Goal: Transaction & Acquisition: Purchase product/service

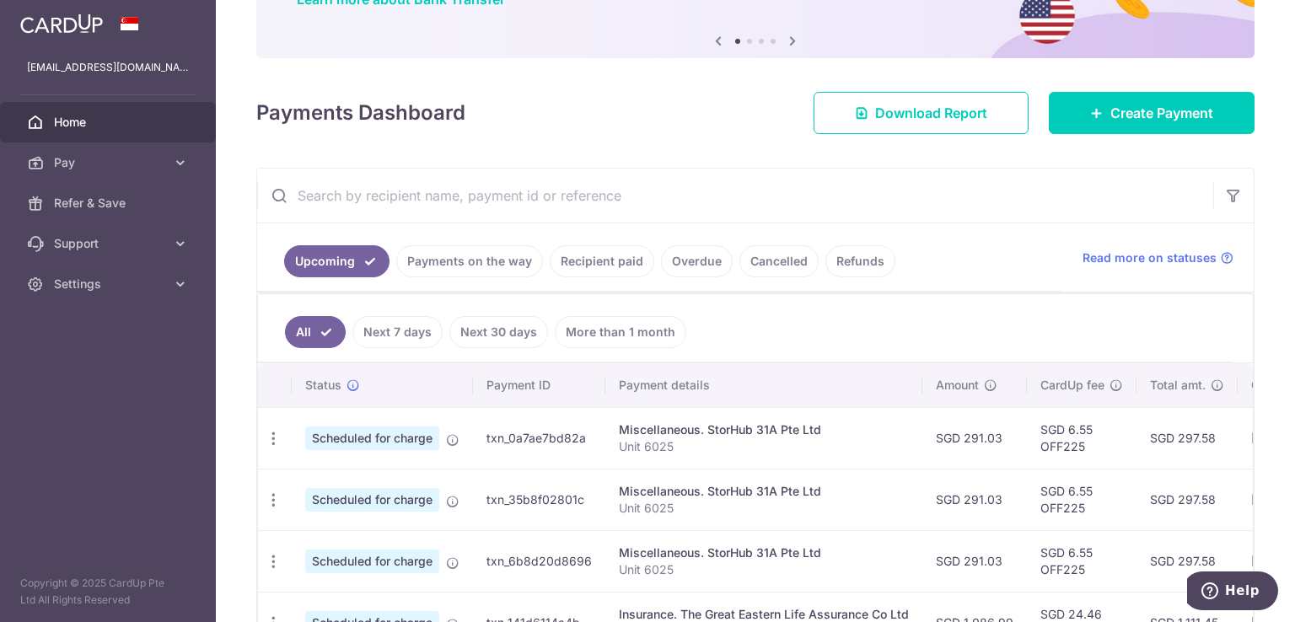
scroll to position [158, 0]
click at [604, 273] on link "Recipient paid" at bounding box center [602, 260] width 105 height 32
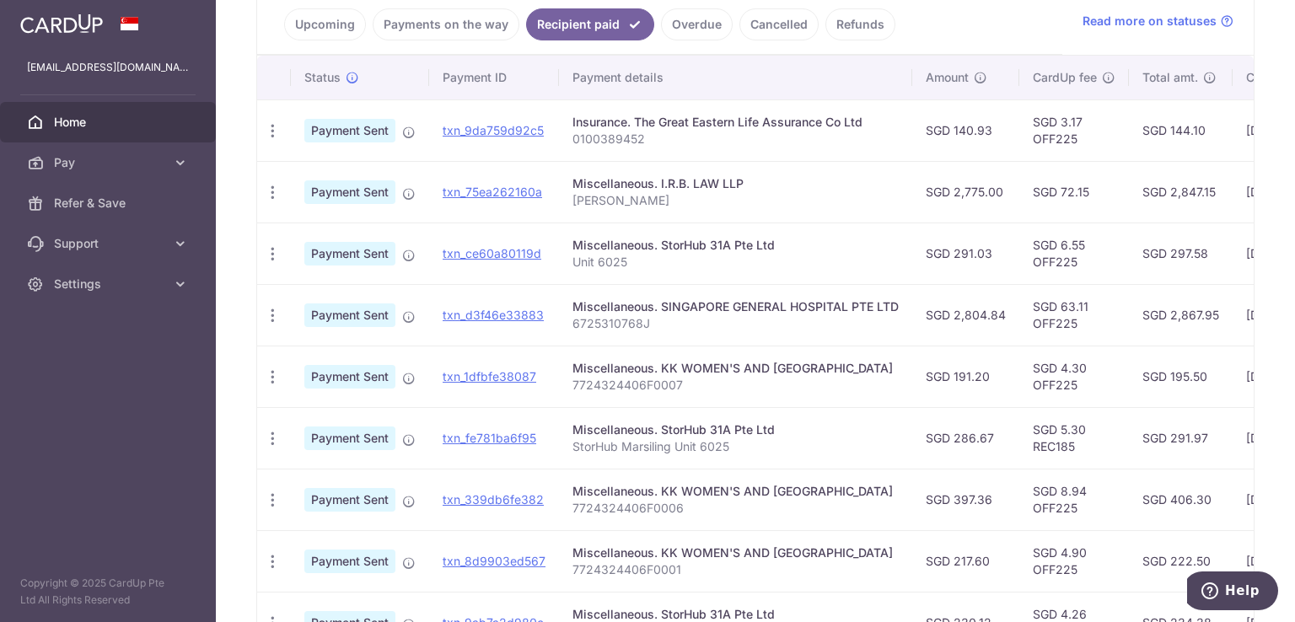
scroll to position [411, 0]
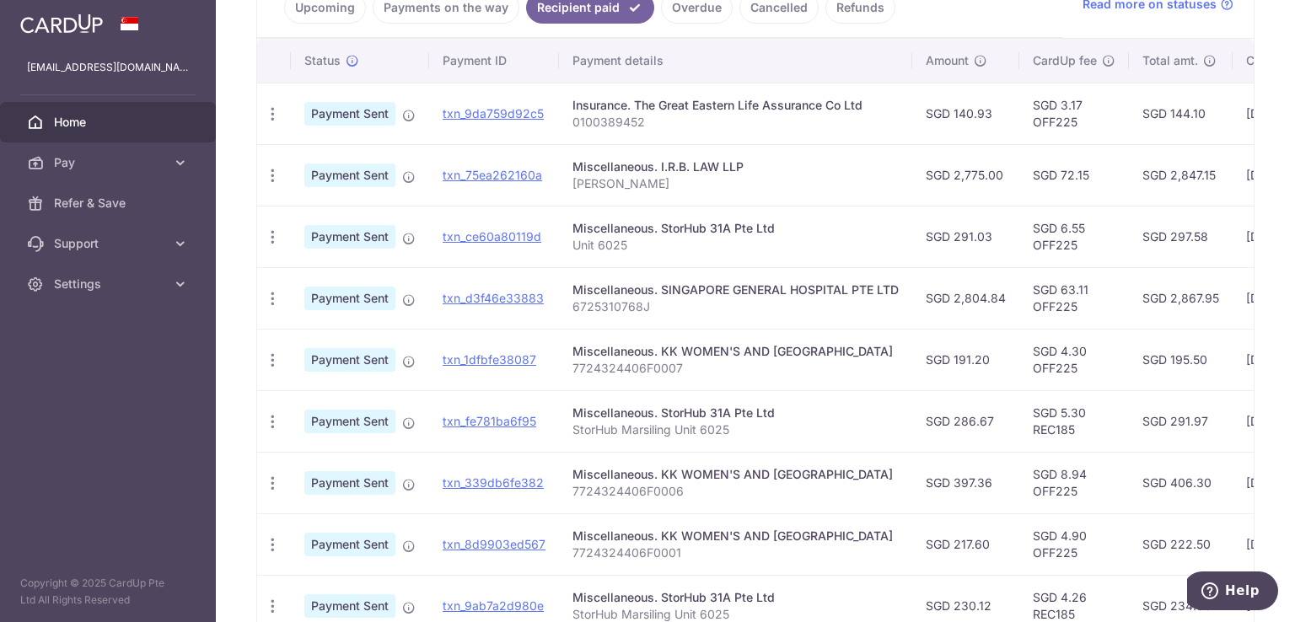
click at [927, 497] on td "SGD 397.36" at bounding box center [965, 483] width 107 height 62
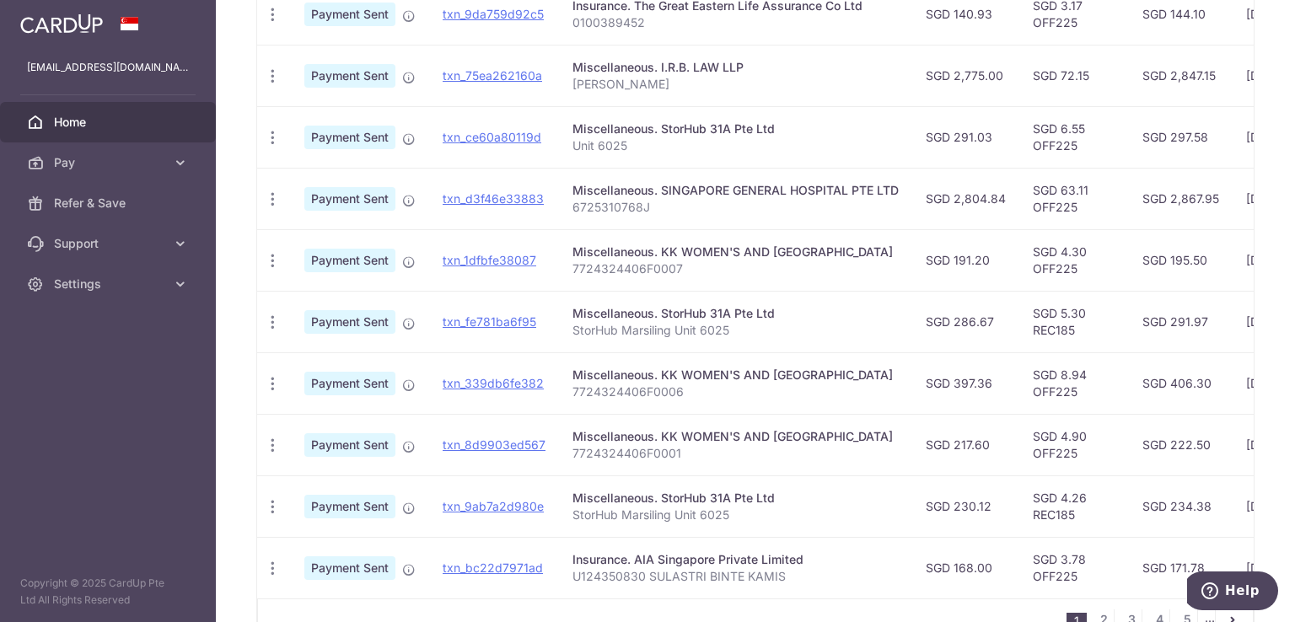
scroll to position [0, 0]
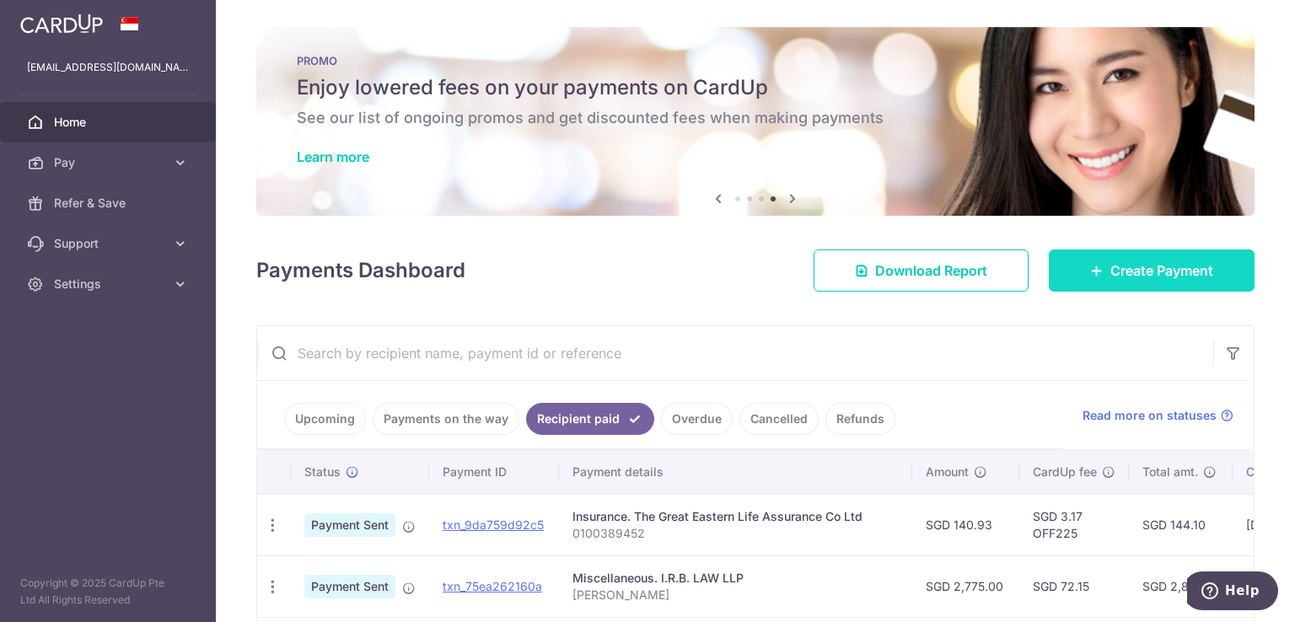
click at [1176, 269] on span "Create Payment" at bounding box center [1161, 270] width 103 height 20
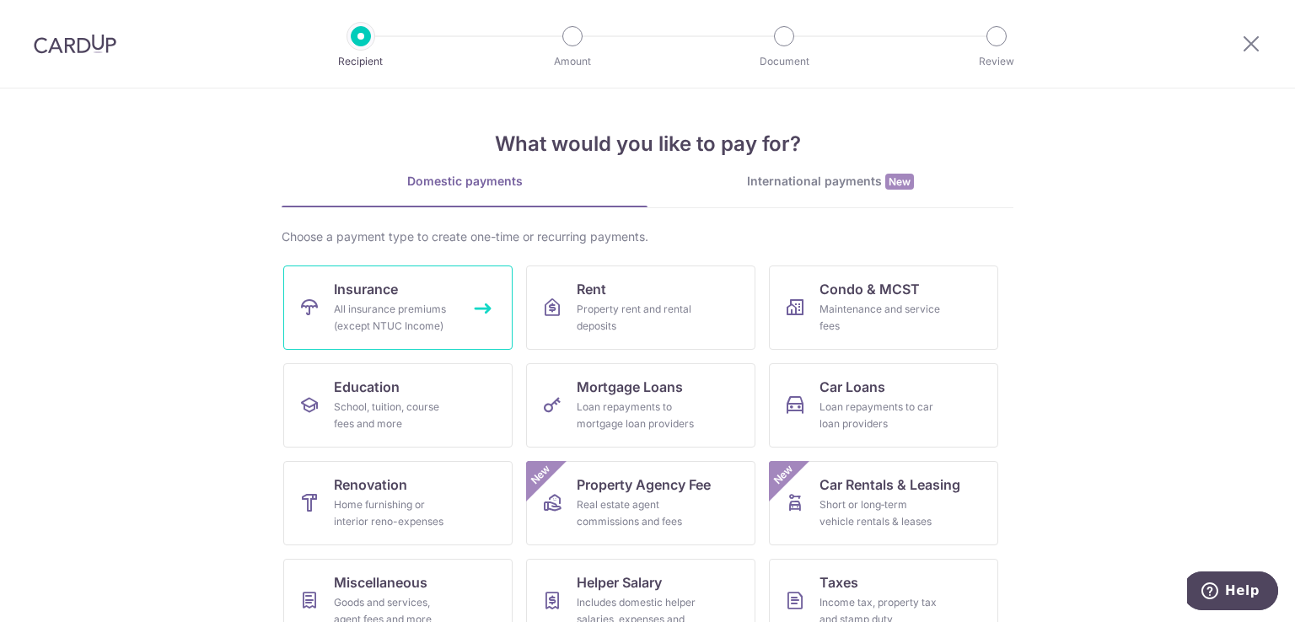
click at [432, 311] on div "All insurance premiums (except NTUC Income)" at bounding box center [394, 318] width 121 height 34
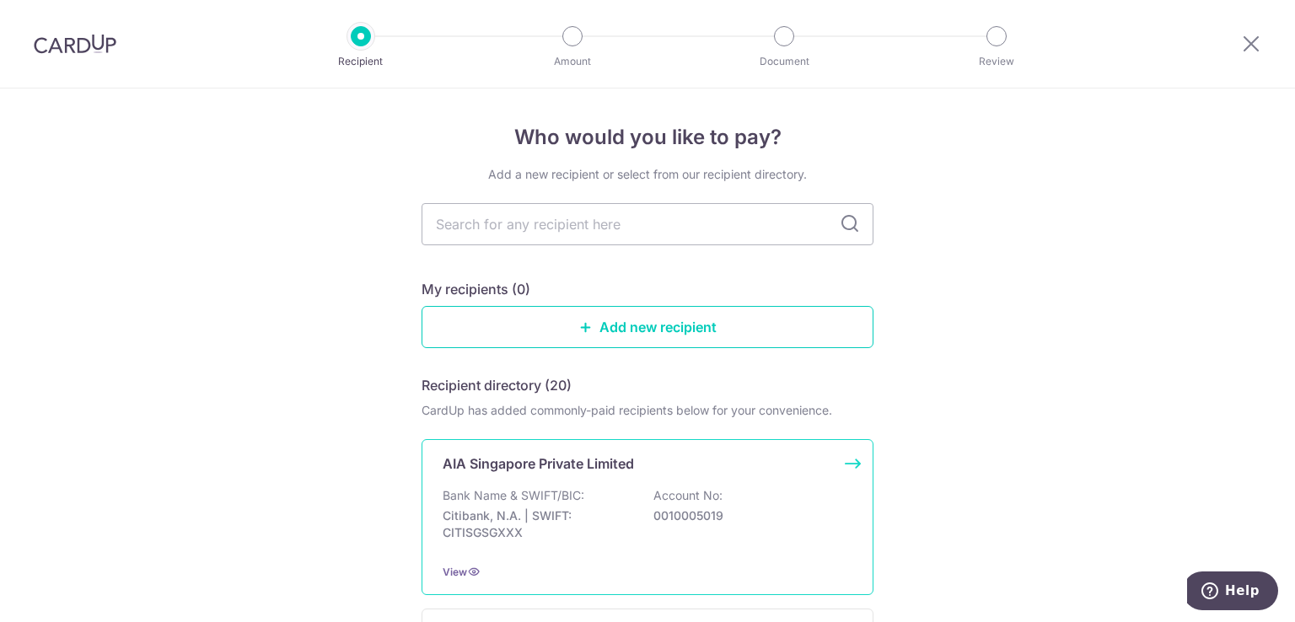
click at [654, 496] on p "Account No:" at bounding box center [687, 495] width 69 height 17
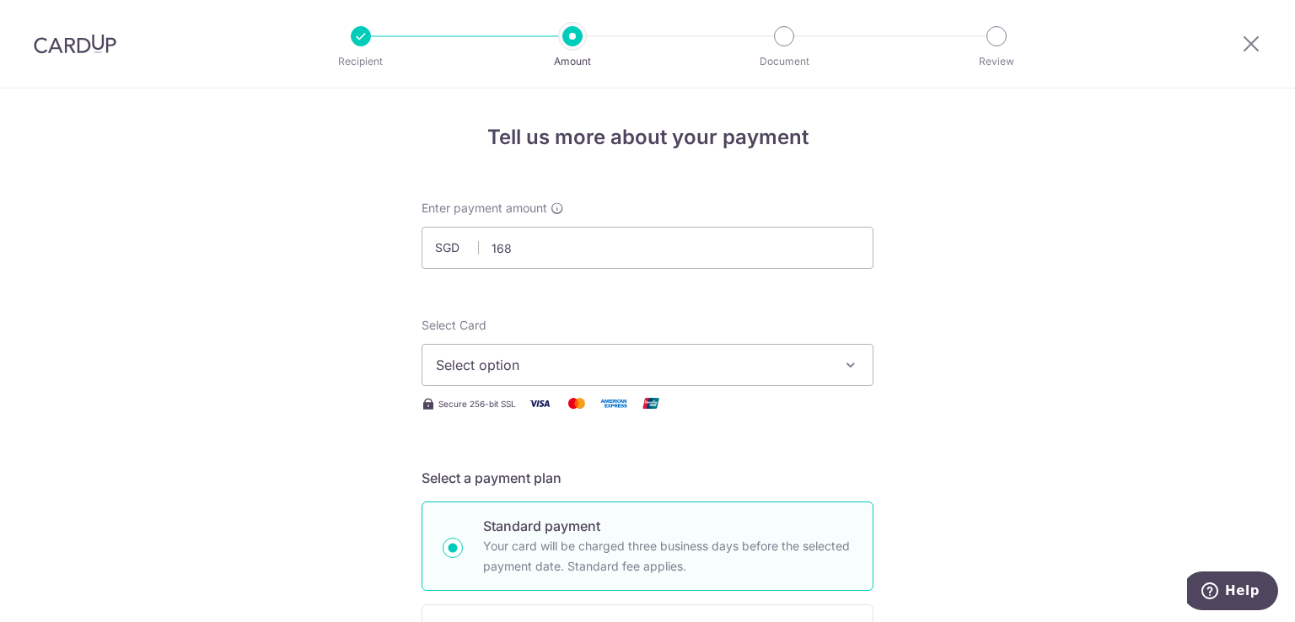
type input "168.00"
click at [842, 361] on icon "button" at bounding box center [850, 365] width 17 height 17
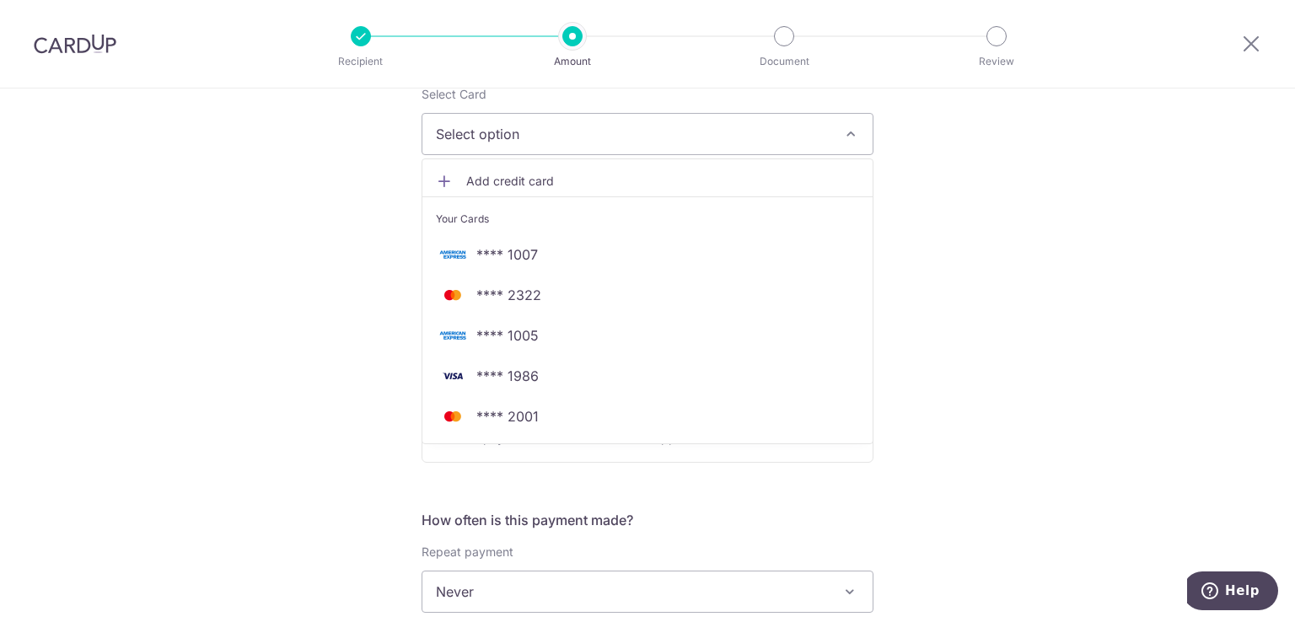
scroll to position [232, 0]
click at [529, 422] on span "**** 2001" at bounding box center [507, 415] width 62 height 20
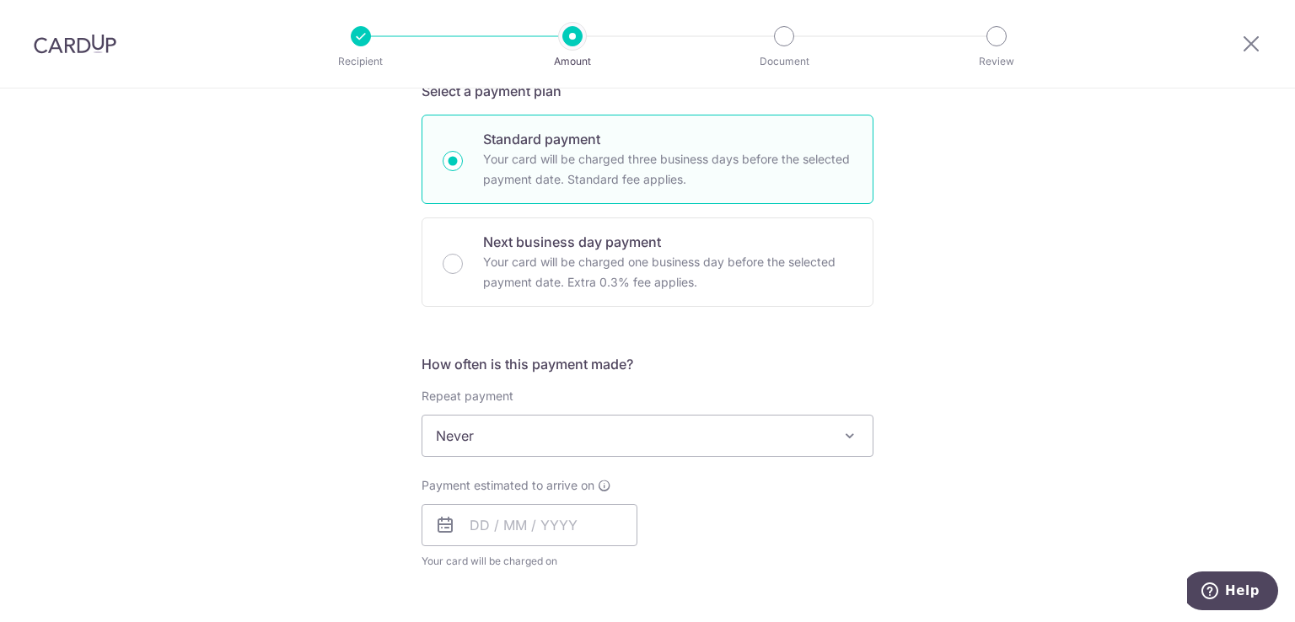
scroll to position [414, 0]
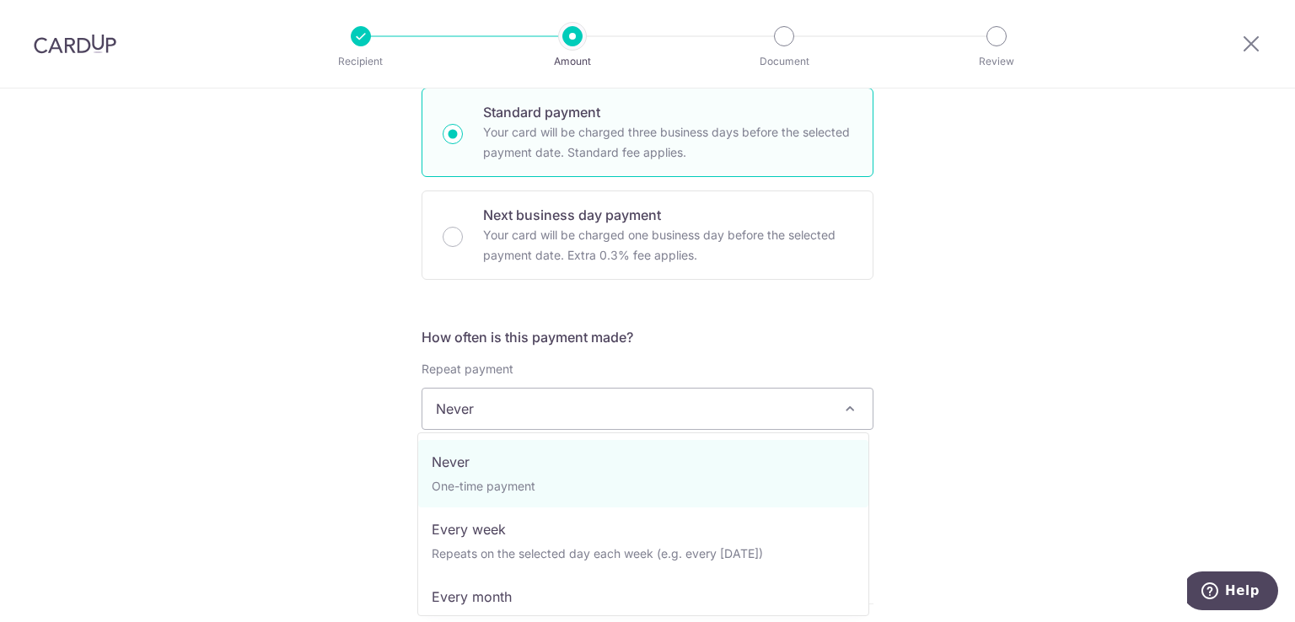
click at [672, 402] on span "Never" at bounding box center [647, 409] width 450 height 40
select select "3"
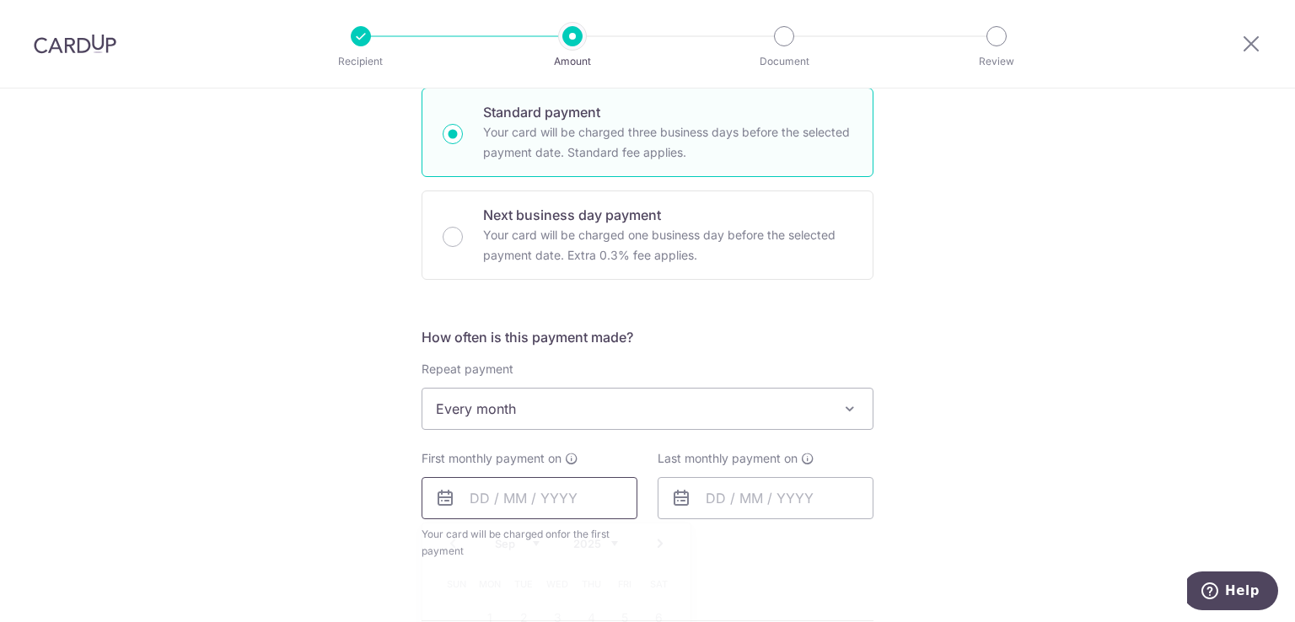
click at [513, 496] on input "text" at bounding box center [530, 498] width 216 height 42
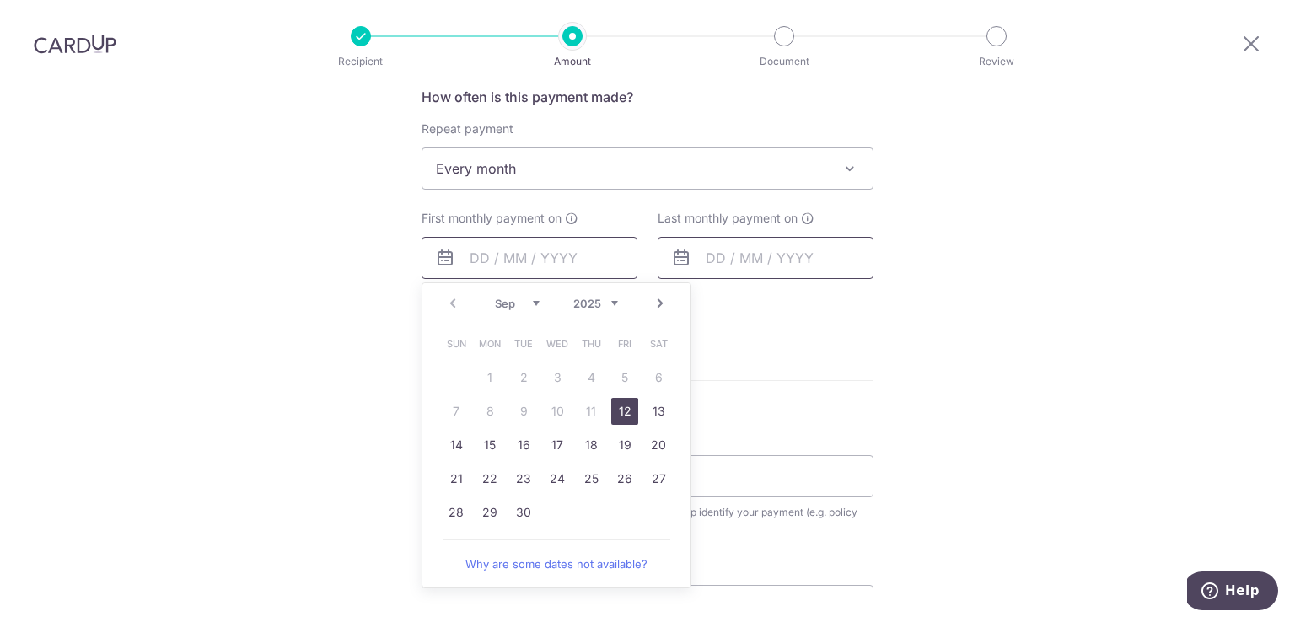
scroll to position [690, 0]
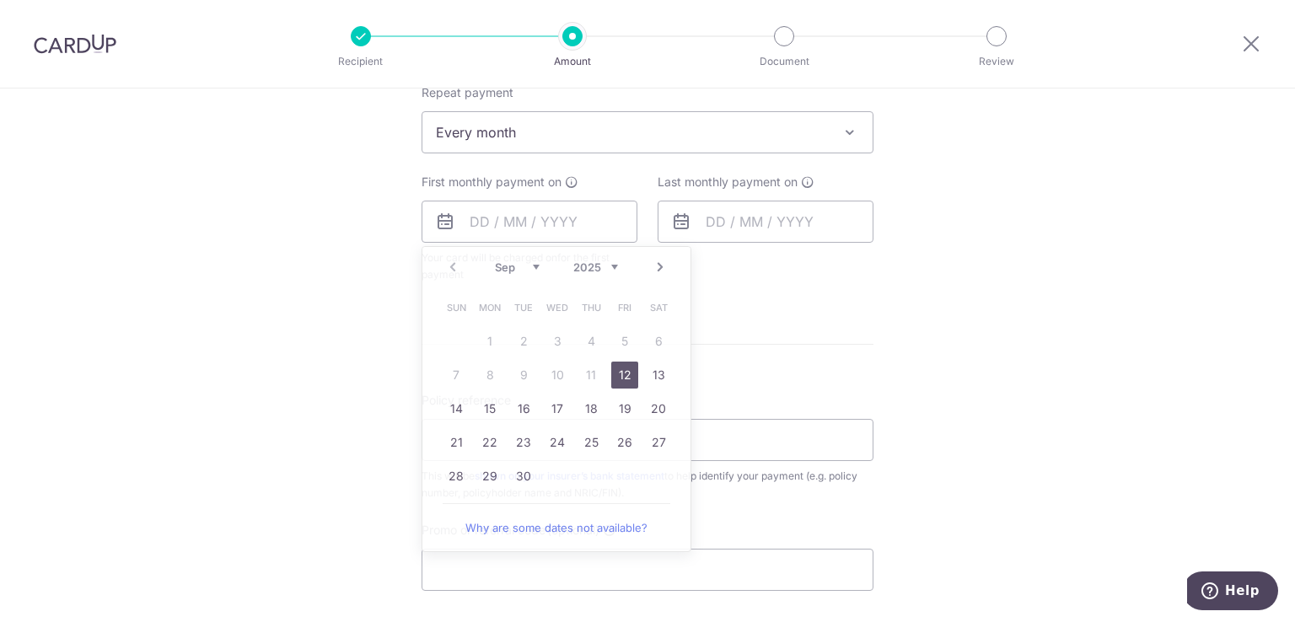
click at [936, 227] on div "Tell us more about your payment Enter payment amount SGD 168.00 168.00 Select C…" at bounding box center [647, 169] width 1295 height 1542
click at [576, 213] on input "text" at bounding box center [530, 222] width 216 height 42
click at [654, 445] on link "27" at bounding box center [658, 442] width 27 height 27
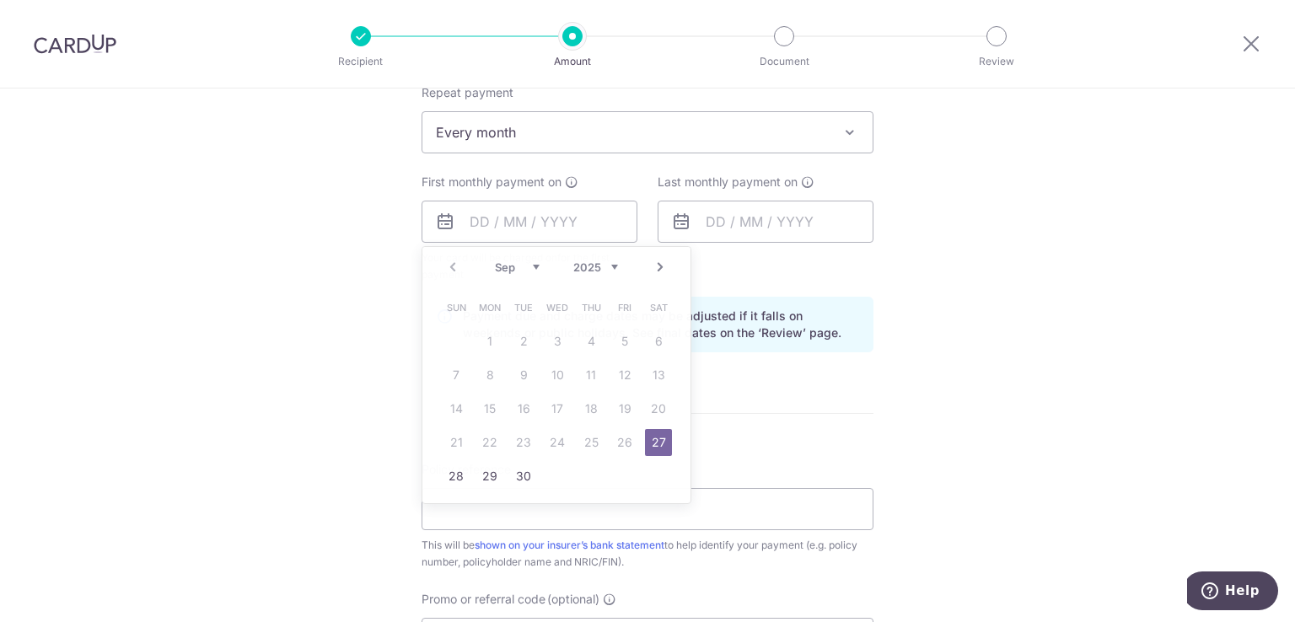
type input "[DATE]"
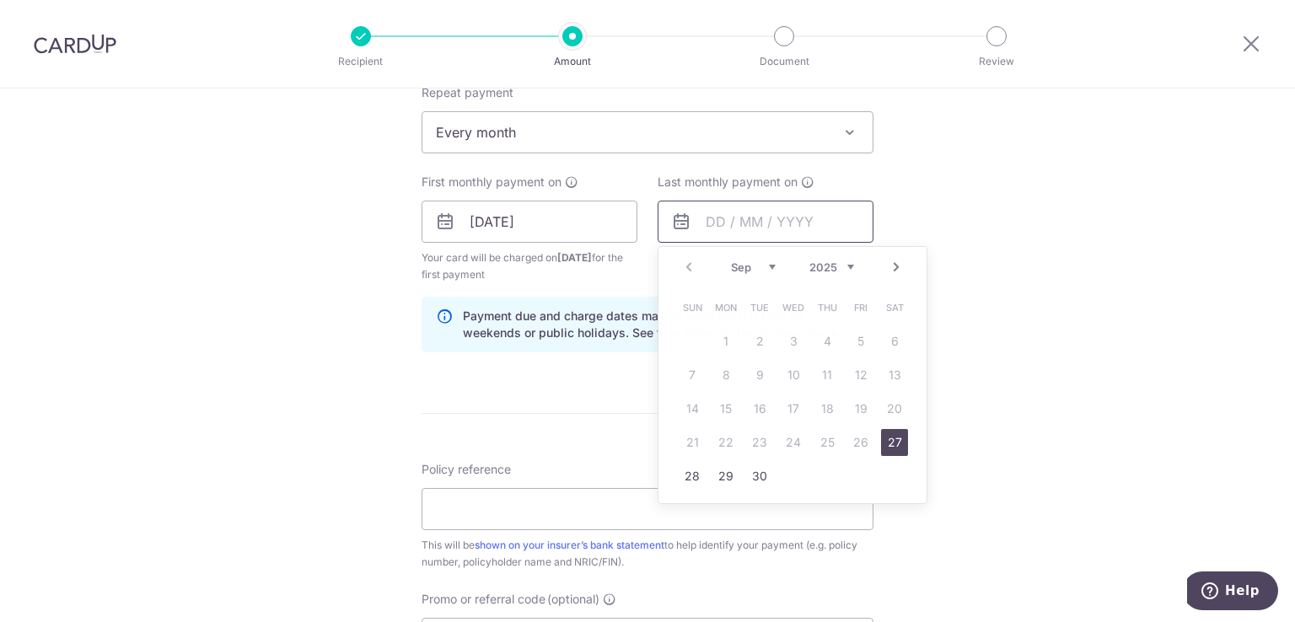
click at [793, 223] on input "text" at bounding box center [766, 222] width 216 height 42
click at [838, 264] on select "2025 2026 2027 2028 2029 2030 2031 2032 2033 2034 2035" at bounding box center [831, 266] width 45 height 13
click at [769, 267] on select "Jan Feb Mar Apr May Jun Jul Aug Sep Oct Nov Dec" at bounding box center [753, 266] width 45 height 13
click at [690, 481] on link "27" at bounding box center [692, 476] width 27 height 27
type input "27/12/2026"
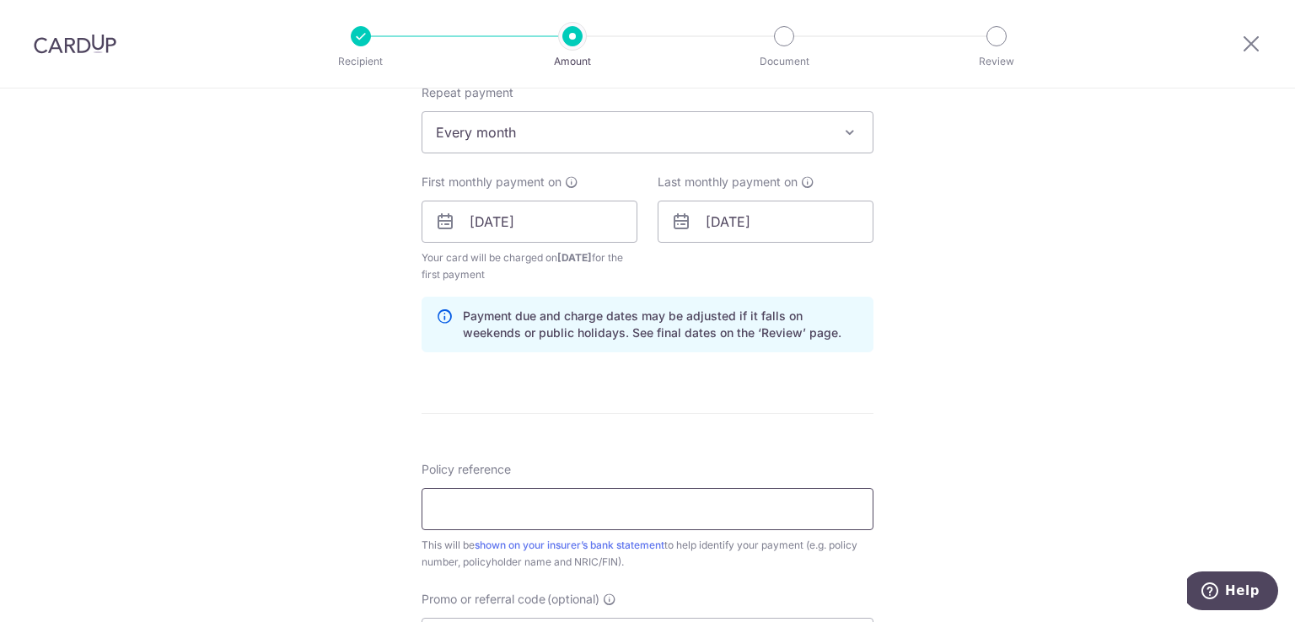
click at [631, 513] on input "Policy reference" at bounding box center [648, 509] width 452 height 42
paste input "U124350830"
type input "U124350830 SULASTRI BINTE KAMIS"
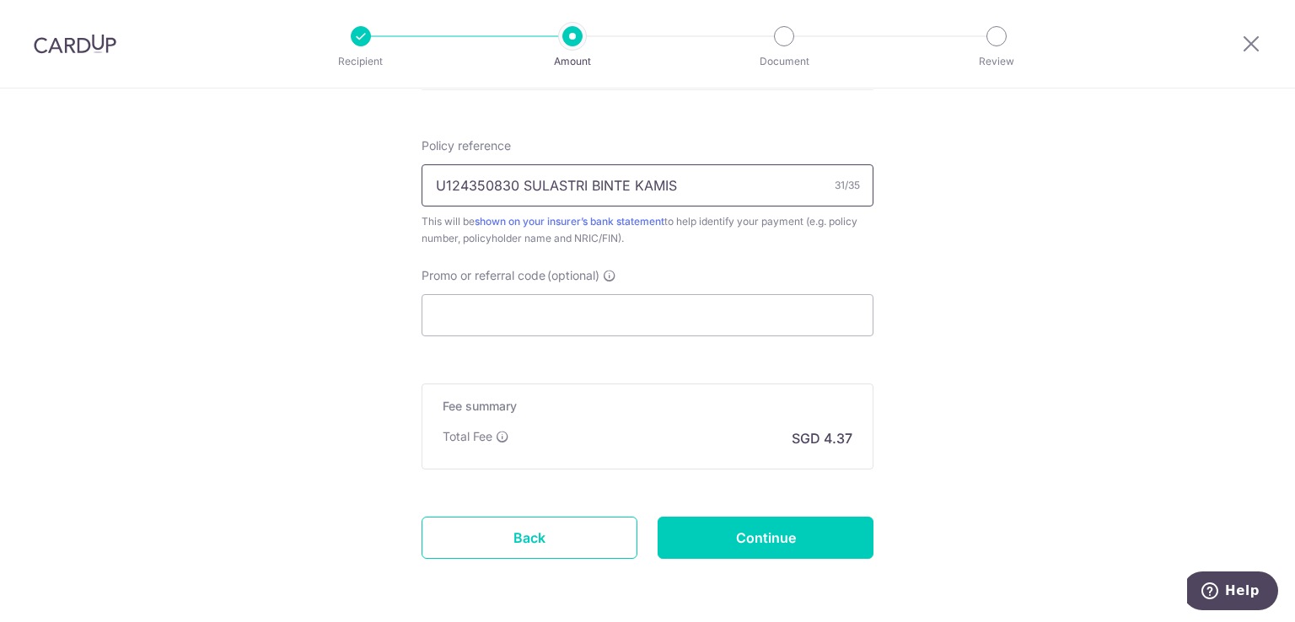
scroll to position [1071, 0]
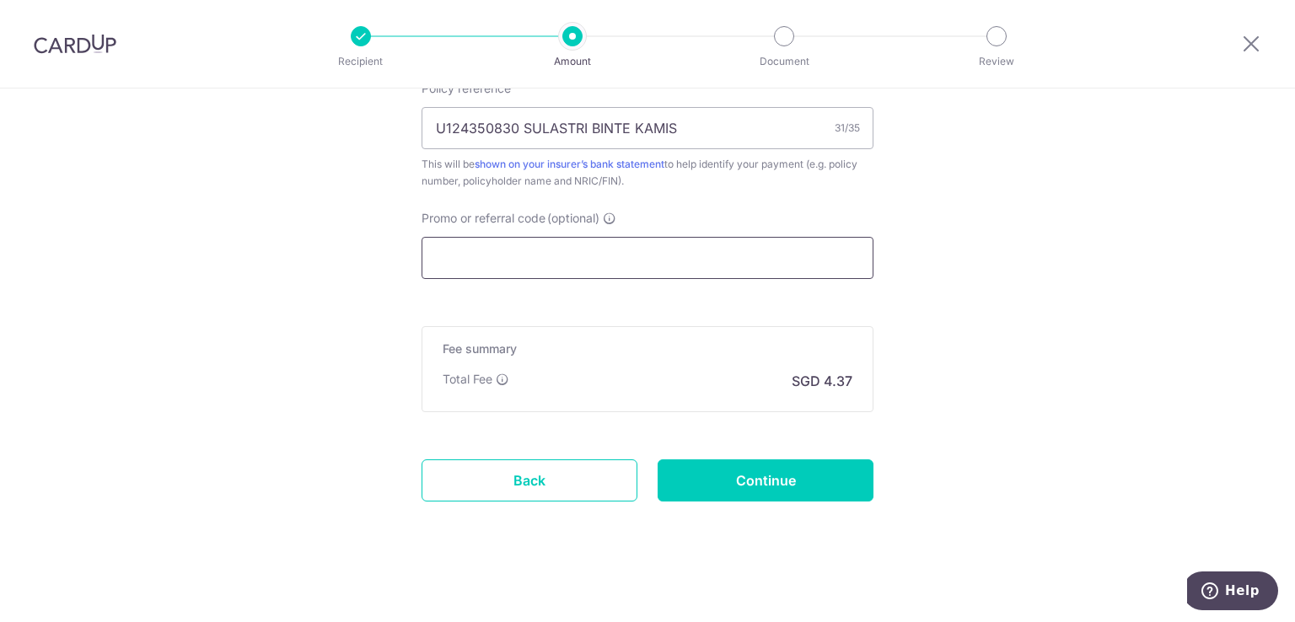
click at [625, 259] on input "Promo or referral code (optional)" at bounding box center [648, 258] width 452 height 42
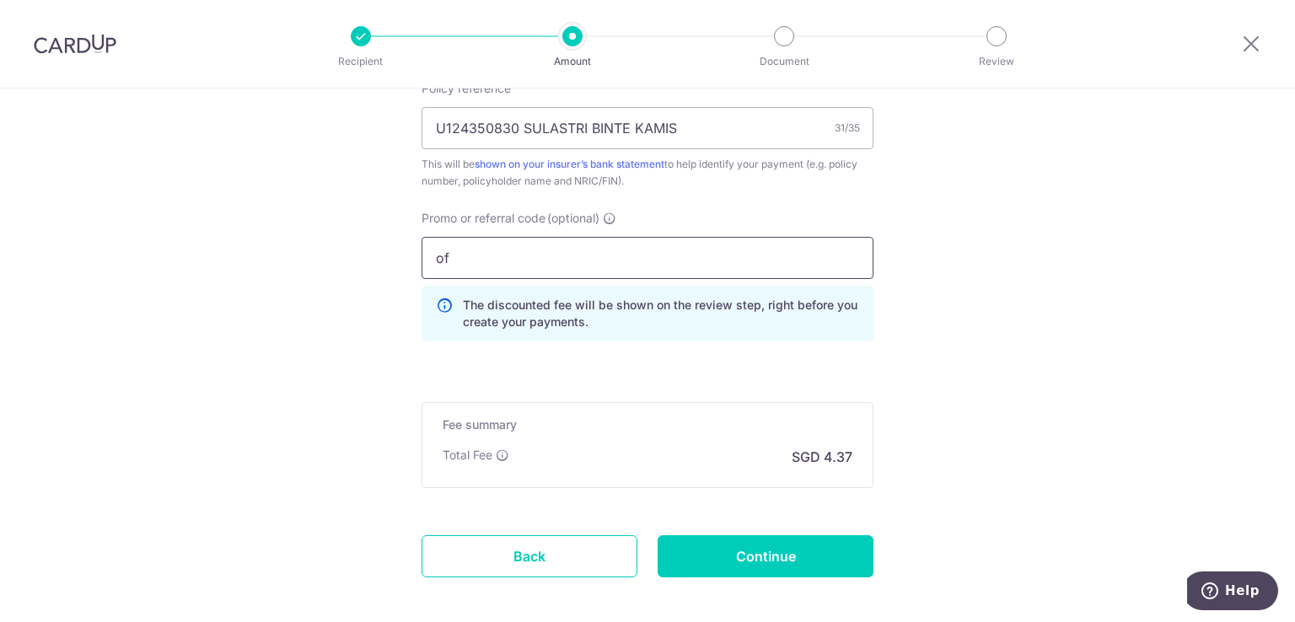
type input "o"
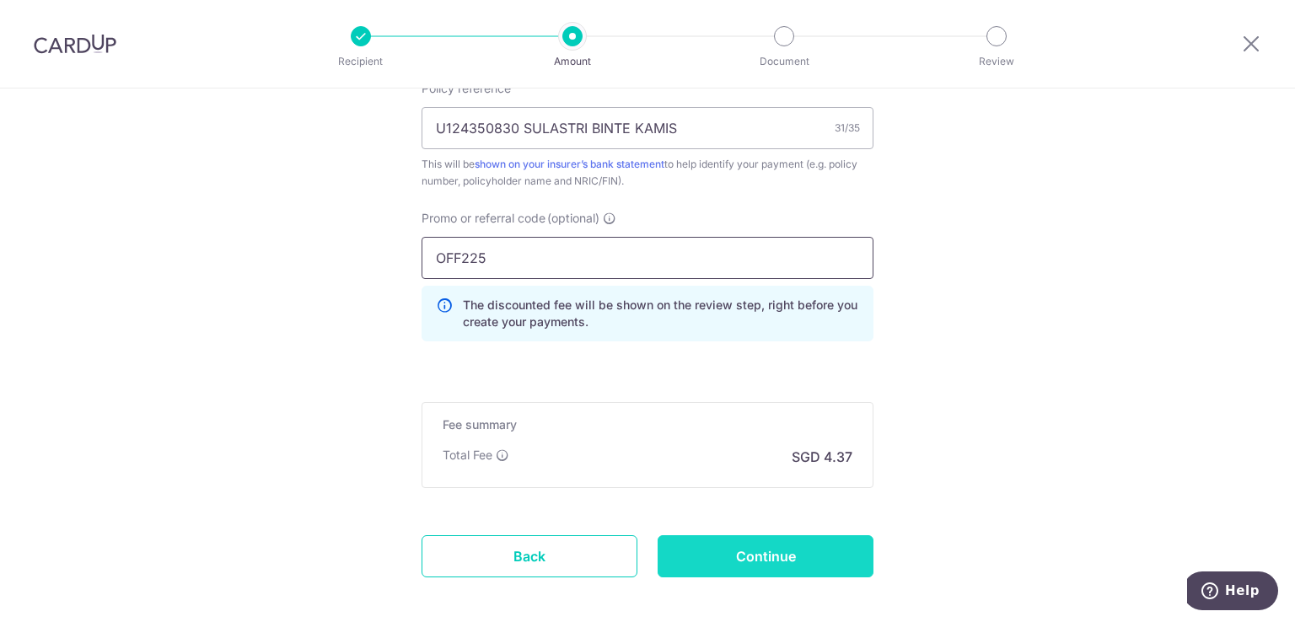
type input "OFF225"
click at [733, 545] on input "Continue" at bounding box center [766, 556] width 216 height 42
type input "Create Schedule"
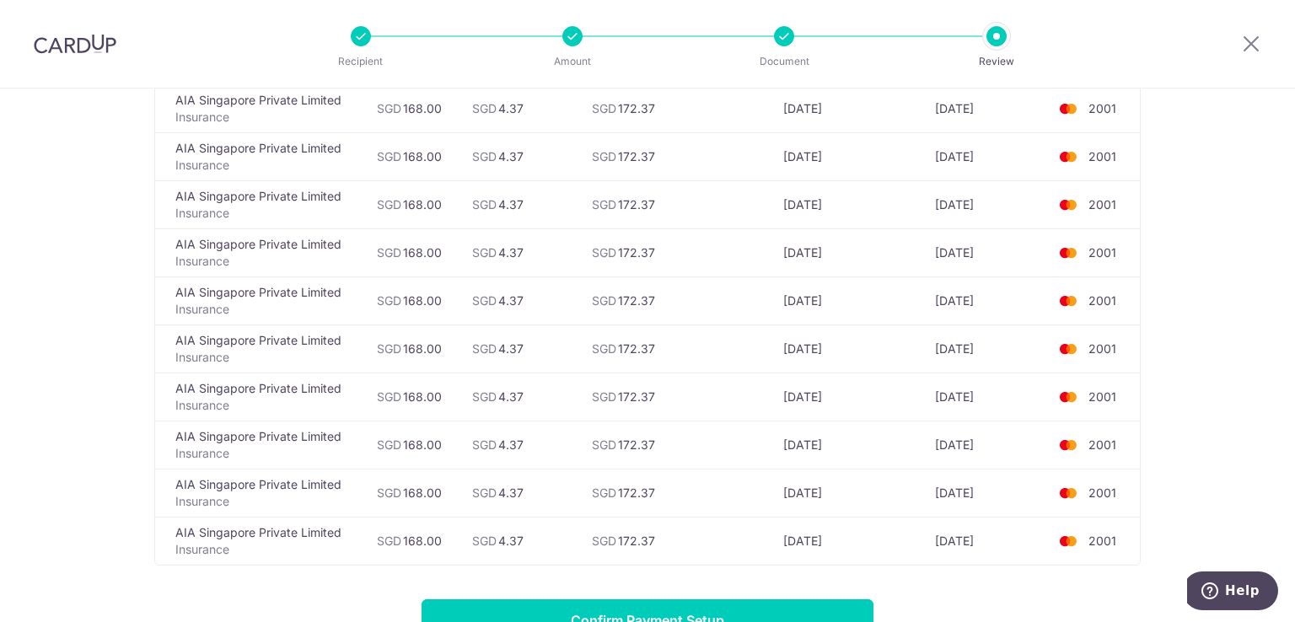
scroll to position [689, 0]
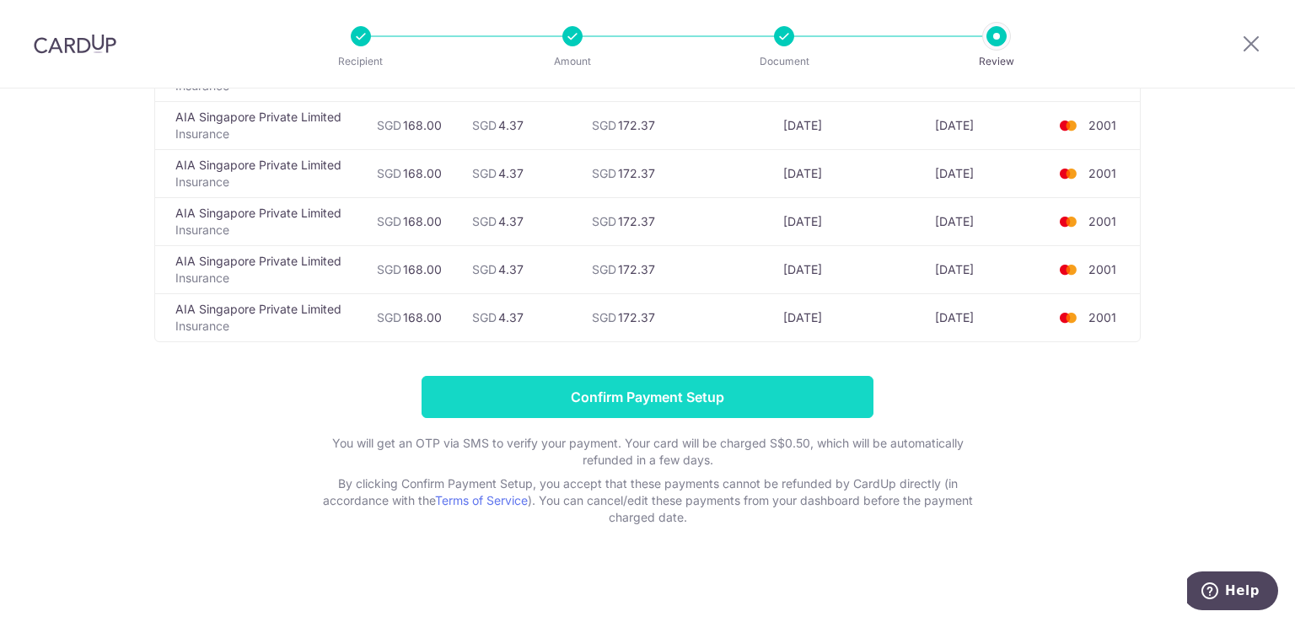
click at [792, 386] on input "Confirm Payment Setup" at bounding box center [648, 397] width 452 height 42
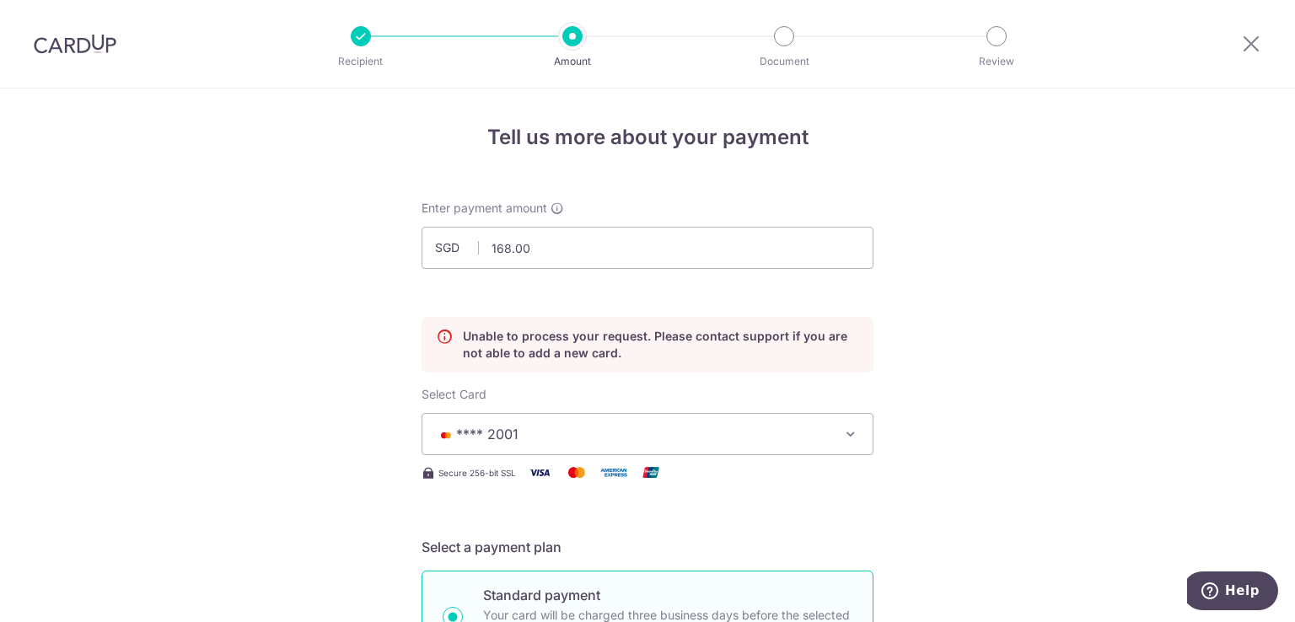
click at [790, 437] on span "**** 2001" at bounding box center [632, 434] width 393 height 20
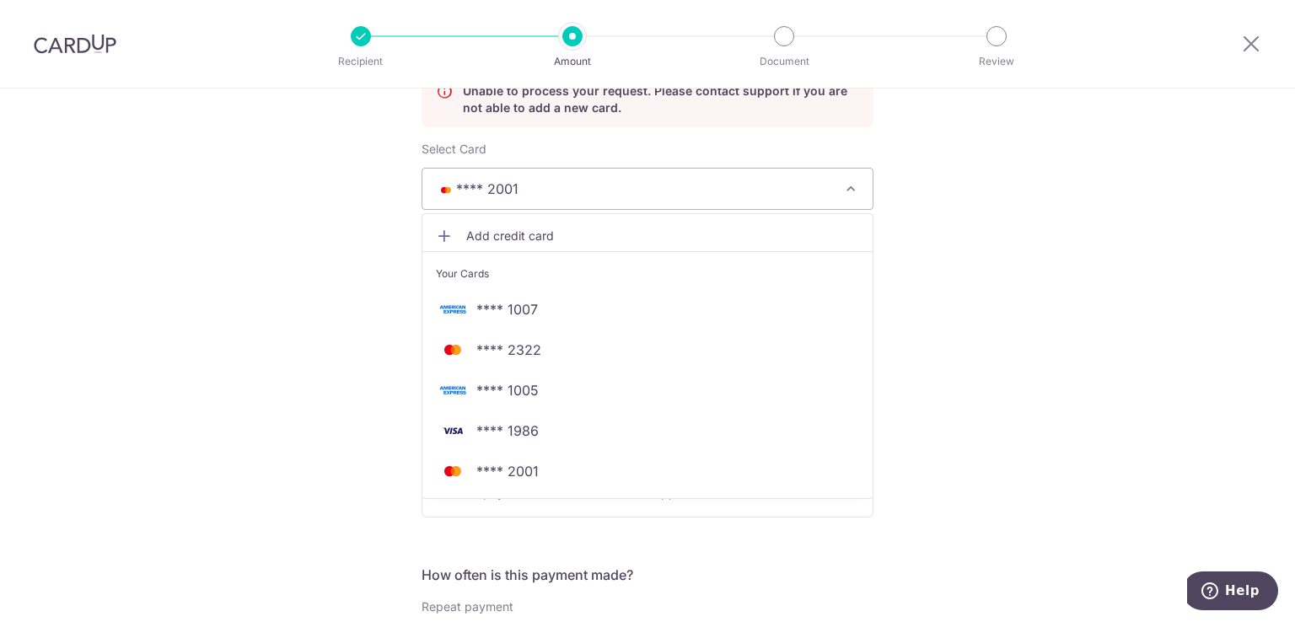
scroll to position [250, 0]
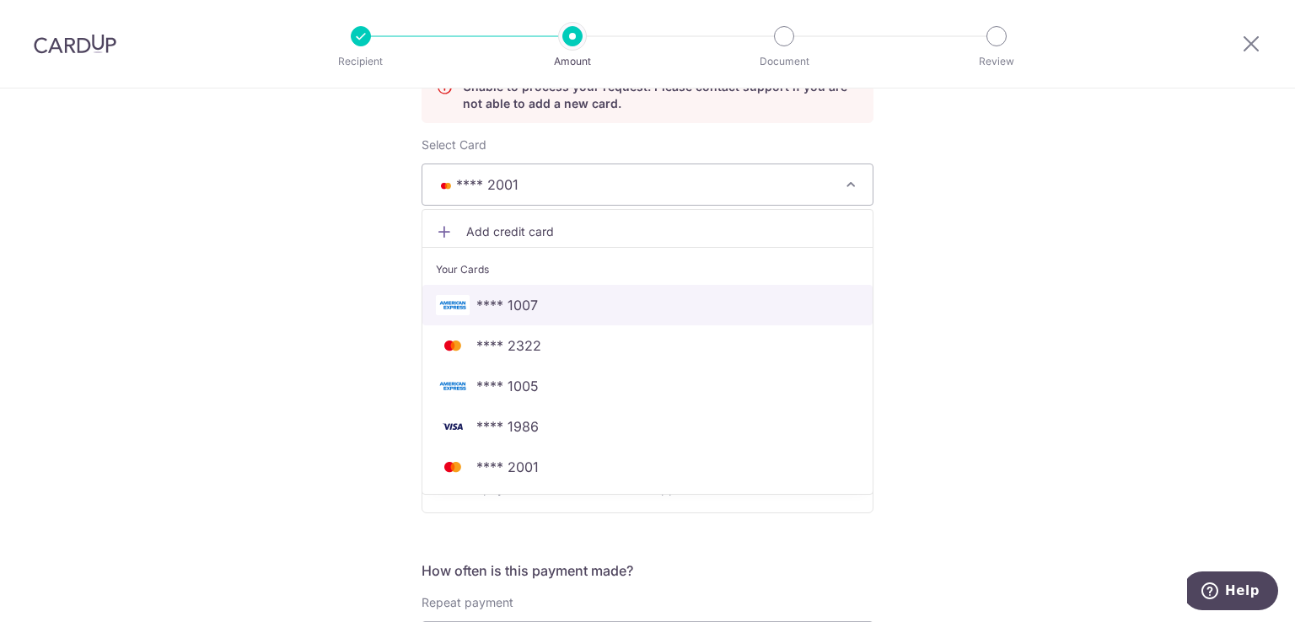
click at [593, 298] on span "**** 1007" at bounding box center [647, 305] width 423 height 20
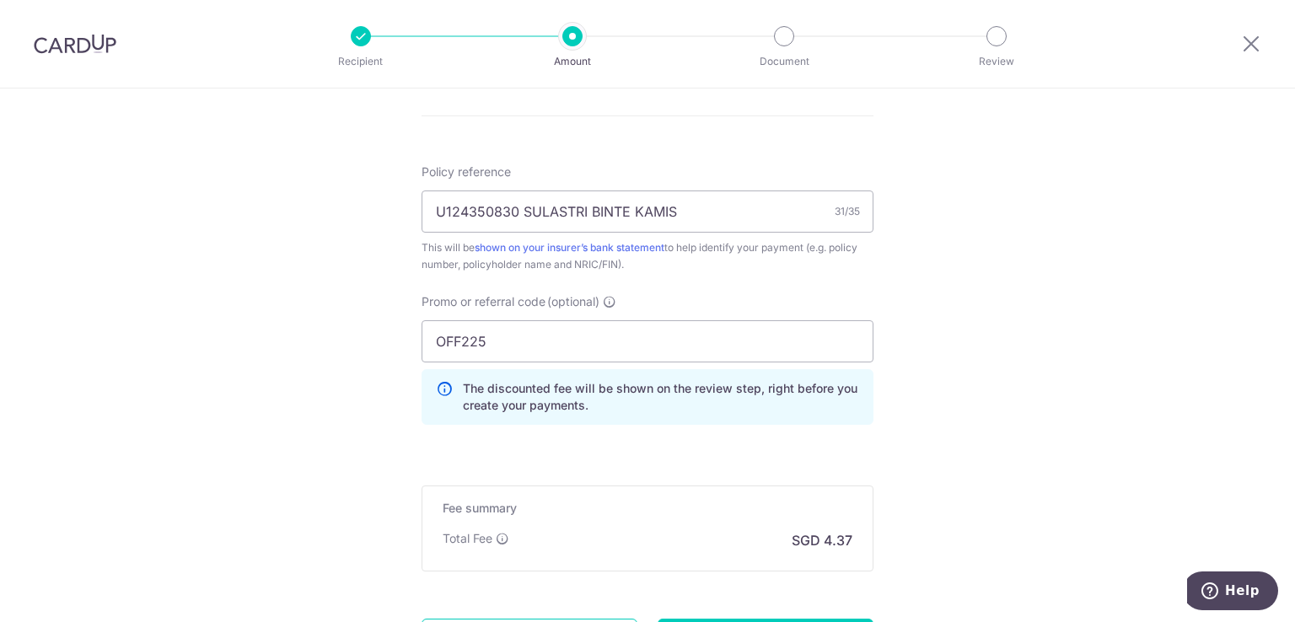
scroll to position [1134, 0]
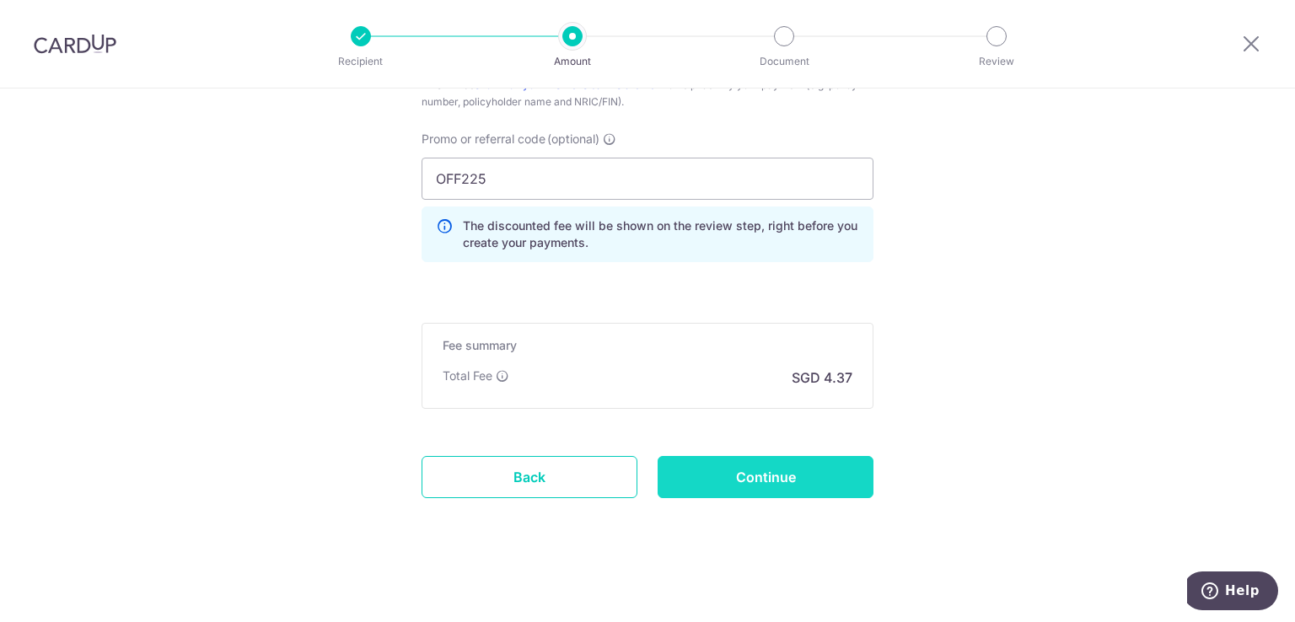
click at [823, 476] on input "Continue" at bounding box center [766, 477] width 216 height 42
type input "Update Schedule"
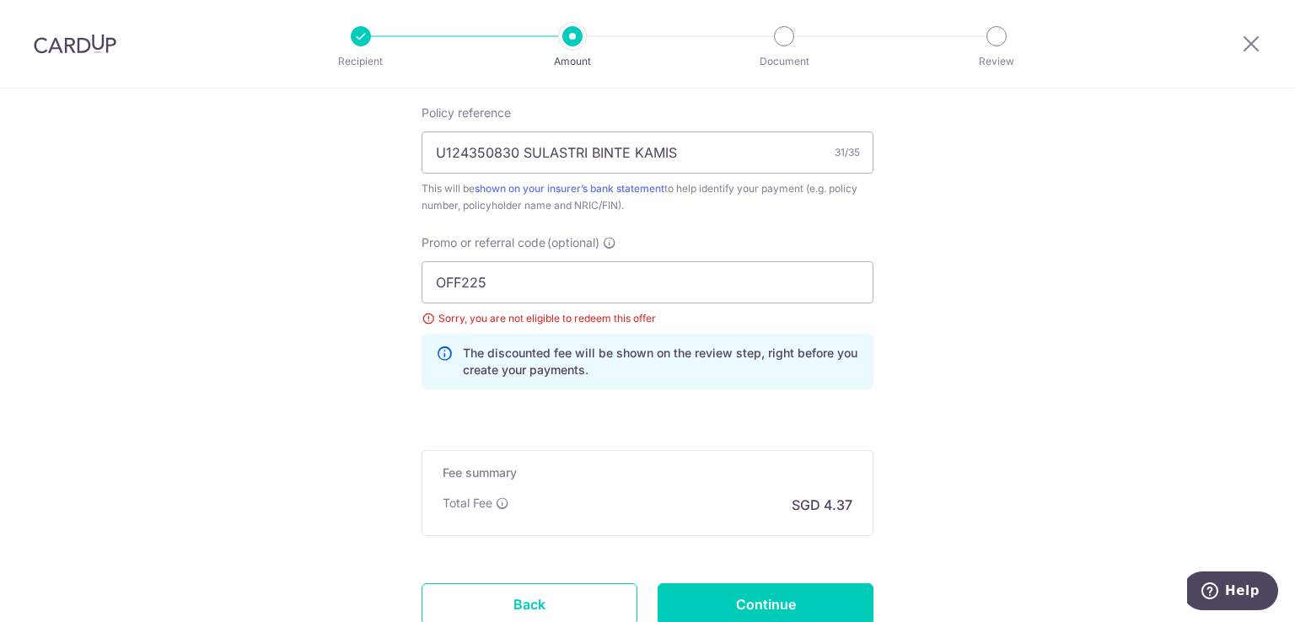
scroll to position [1089, 0]
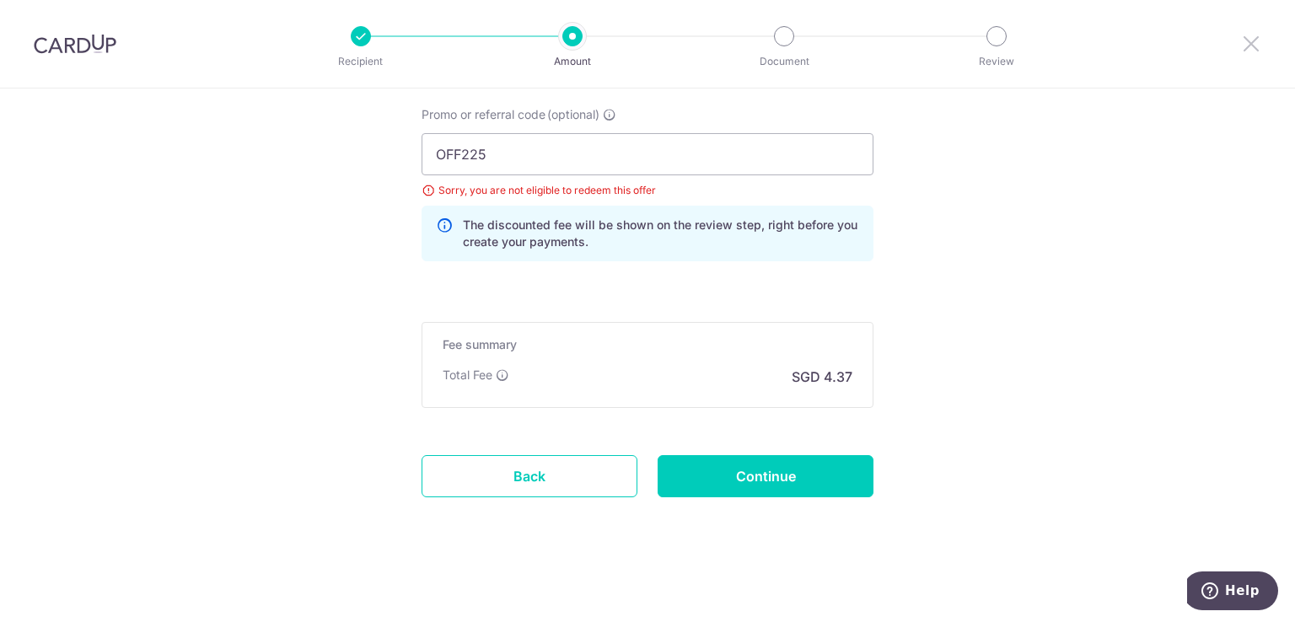
click at [1251, 39] on icon at bounding box center [1251, 43] width 20 height 21
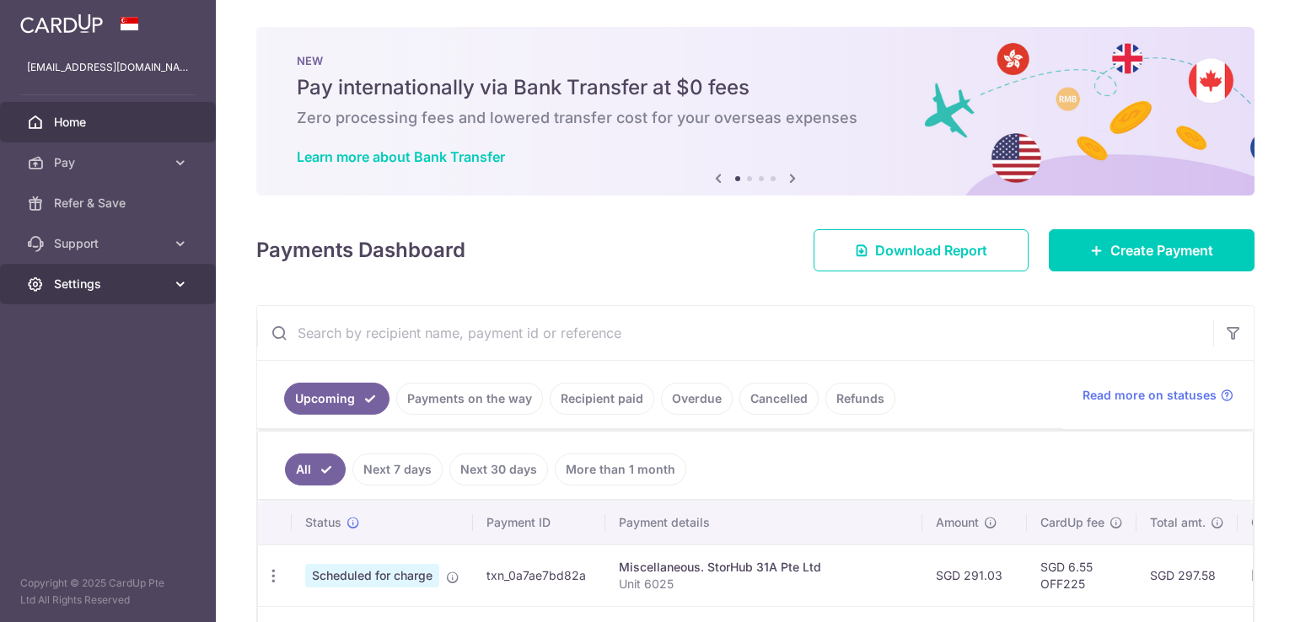
click at [182, 280] on icon at bounding box center [180, 284] width 17 height 17
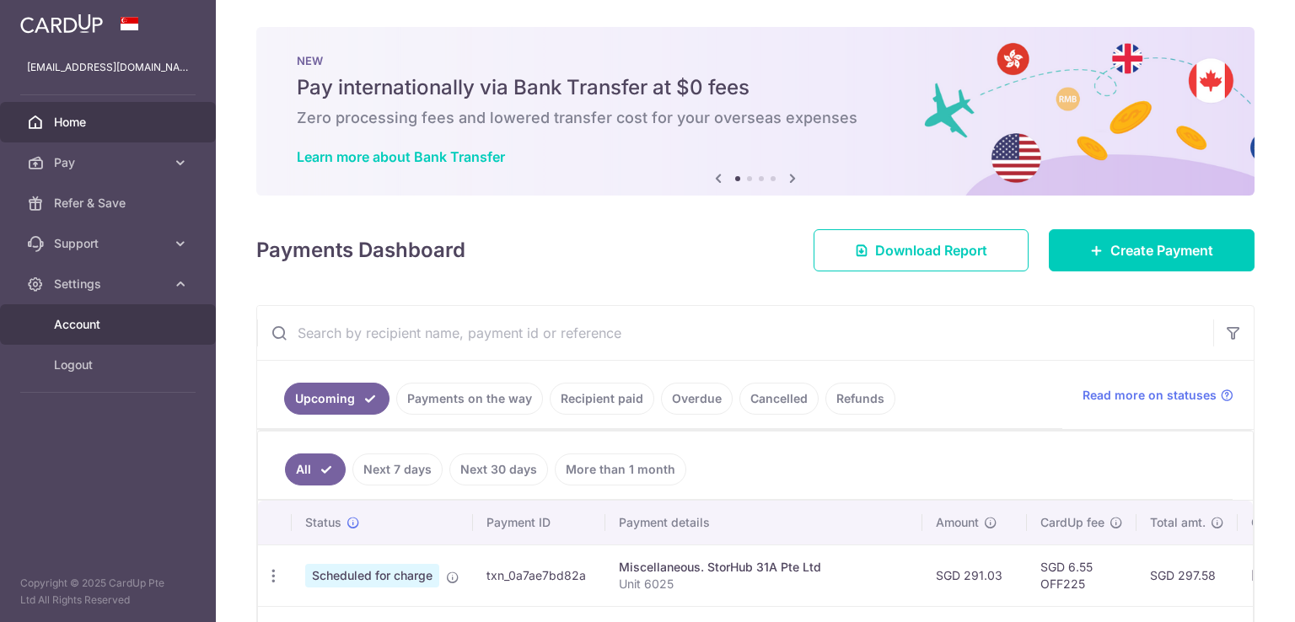
click at [81, 322] on span "Account" at bounding box center [109, 324] width 111 height 17
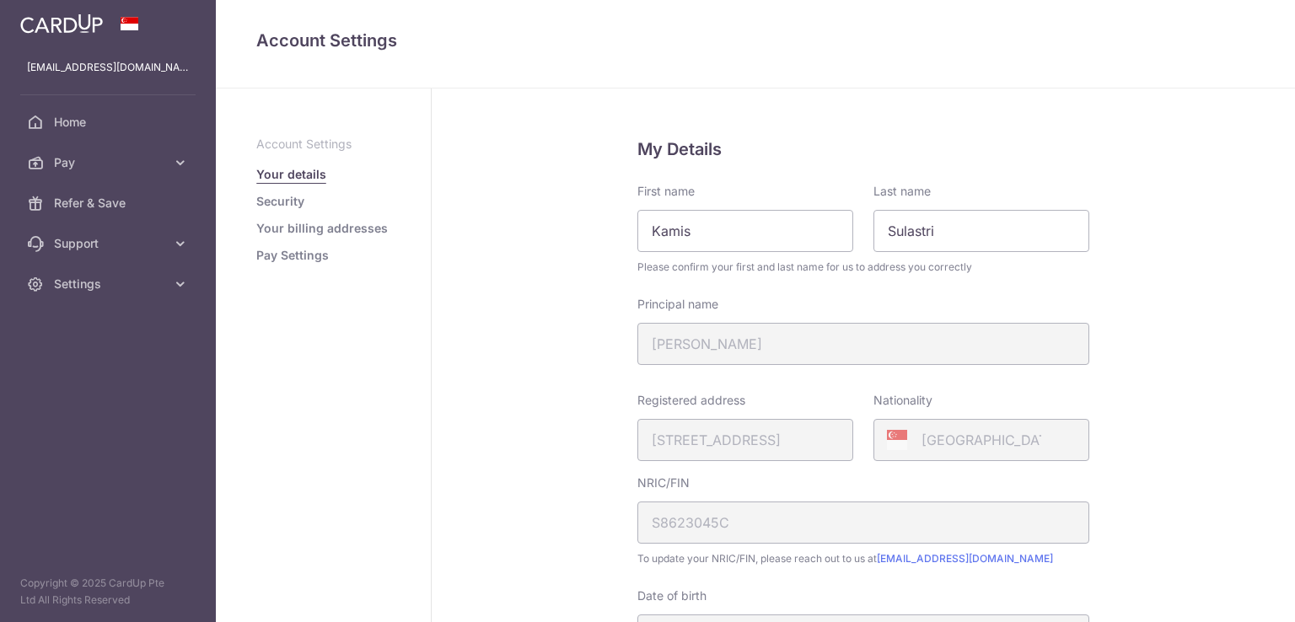
click at [303, 257] on link "Pay Settings" at bounding box center [292, 255] width 72 height 17
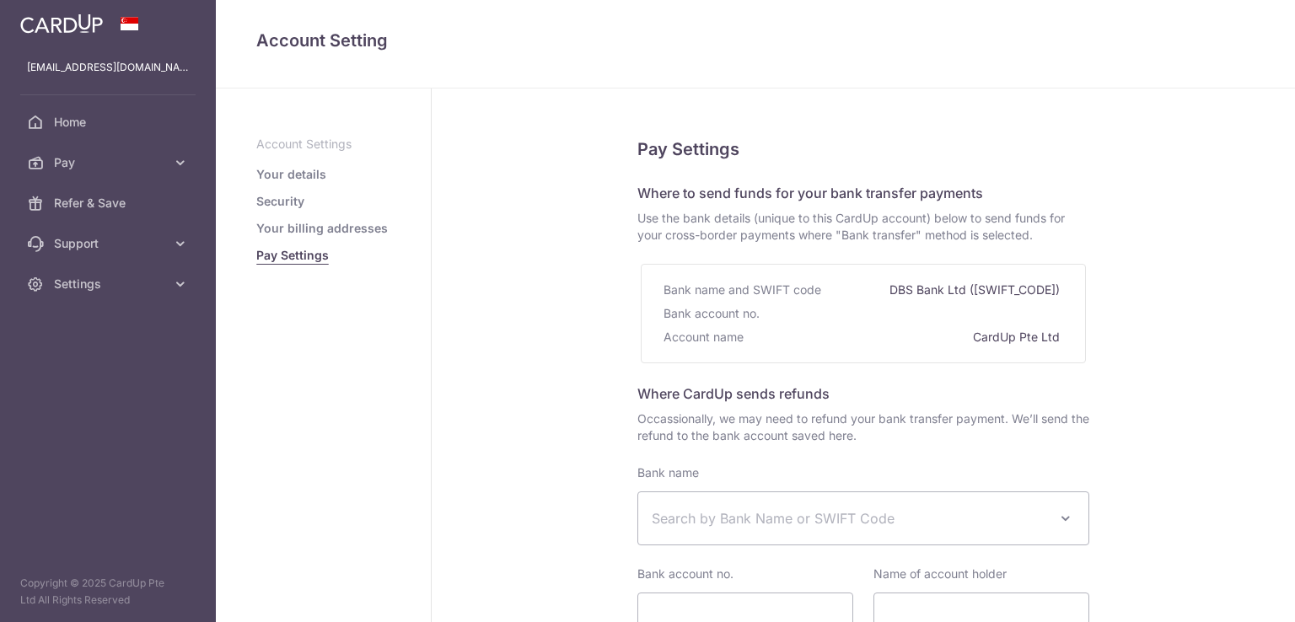
select select
click at [324, 236] on link "Your billing addresses" at bounding box center [322, 228] width 132 height 17
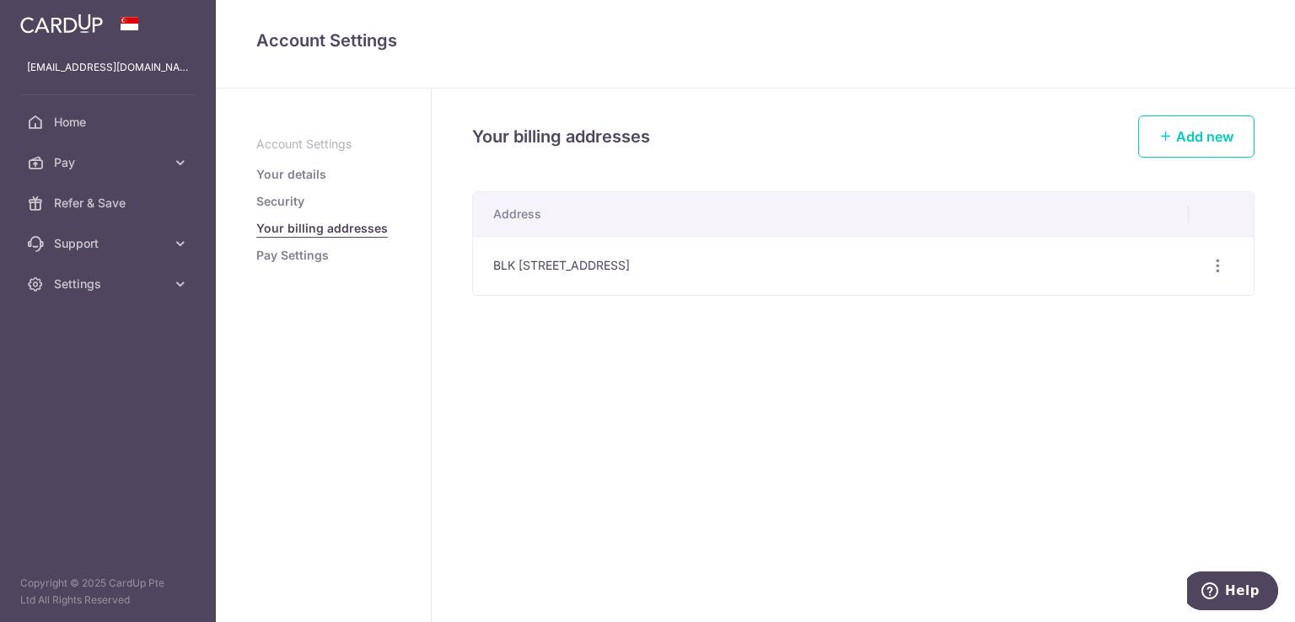
click at [290, 182] on link "Your details" at bounding box center [291, 174] width 70 height 17
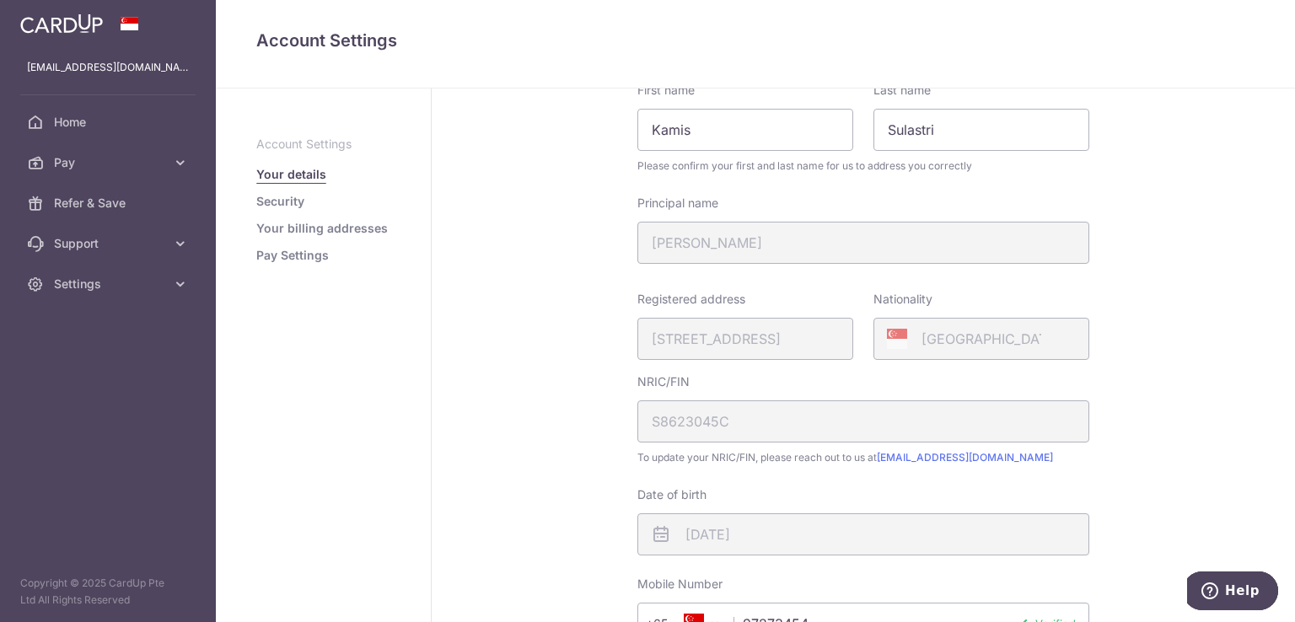
scroll to position [97, 0]
click at [745, 341] on div "Registered address 404, SERANGOON AVENUE 1, 02, 37, SINGAPORE, 550404" at bounding box center [745, 329] width 216 height 69
click at [305, 260] on link "Pay Settings" at bounding box center [292, 255] width 72 height 17
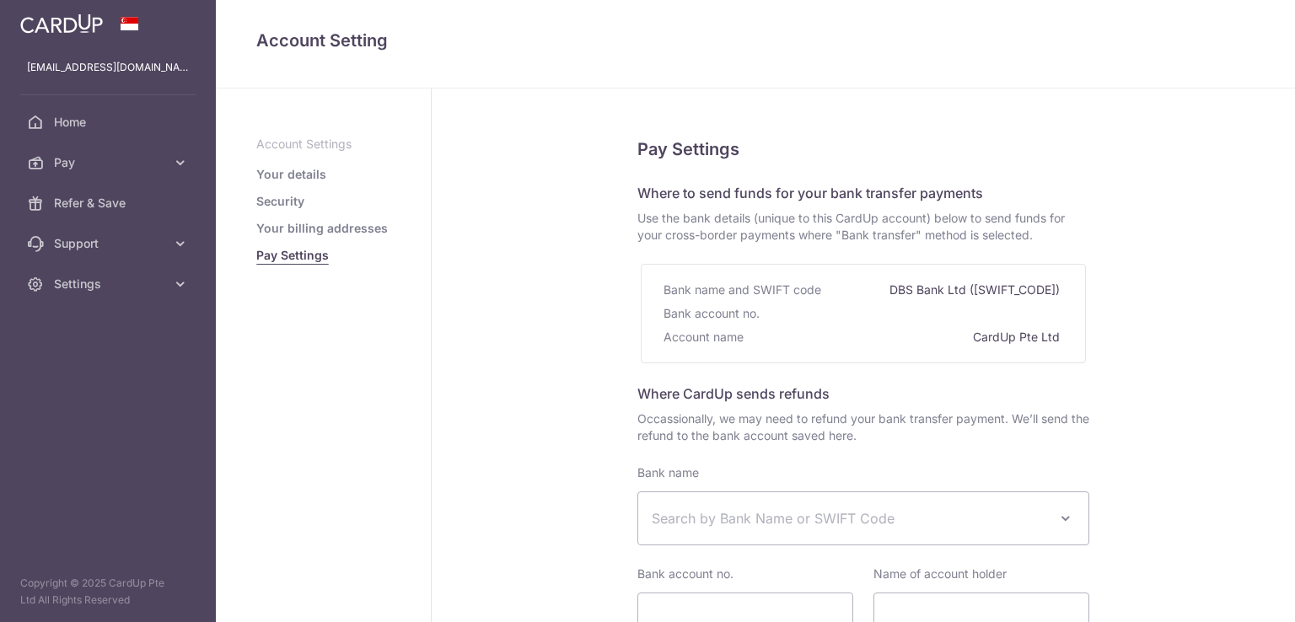
select select
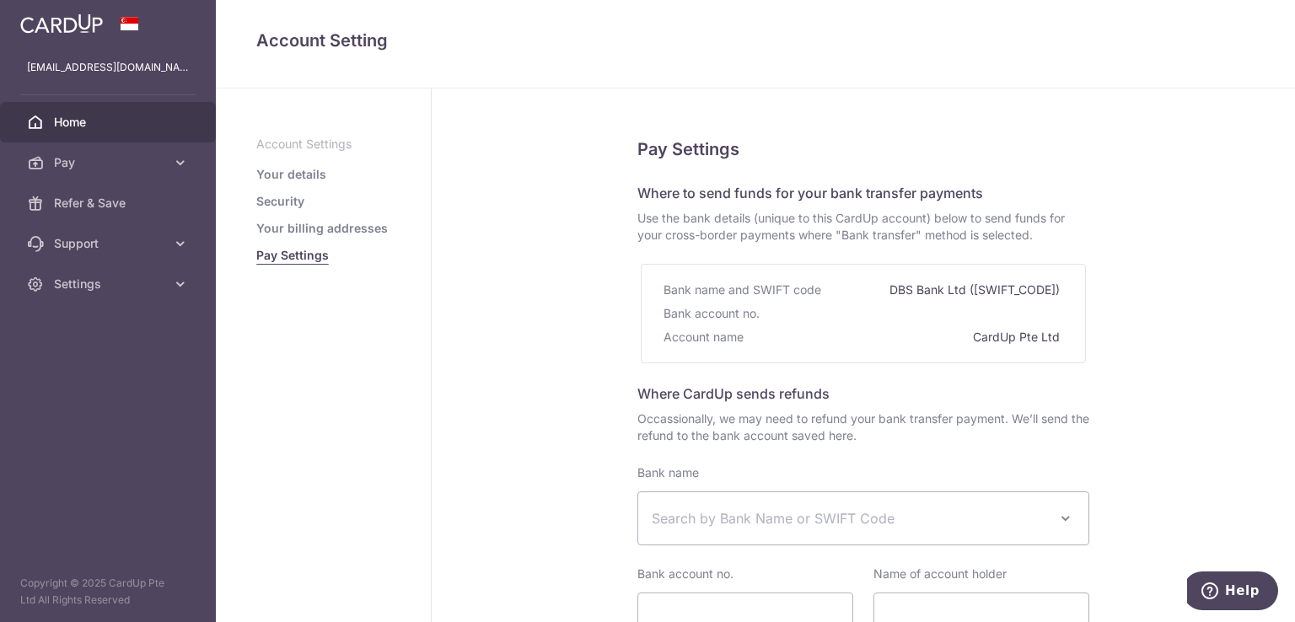
click at [119, 129] on span "Home" at bounding box center [109, 122] width 111 height 17
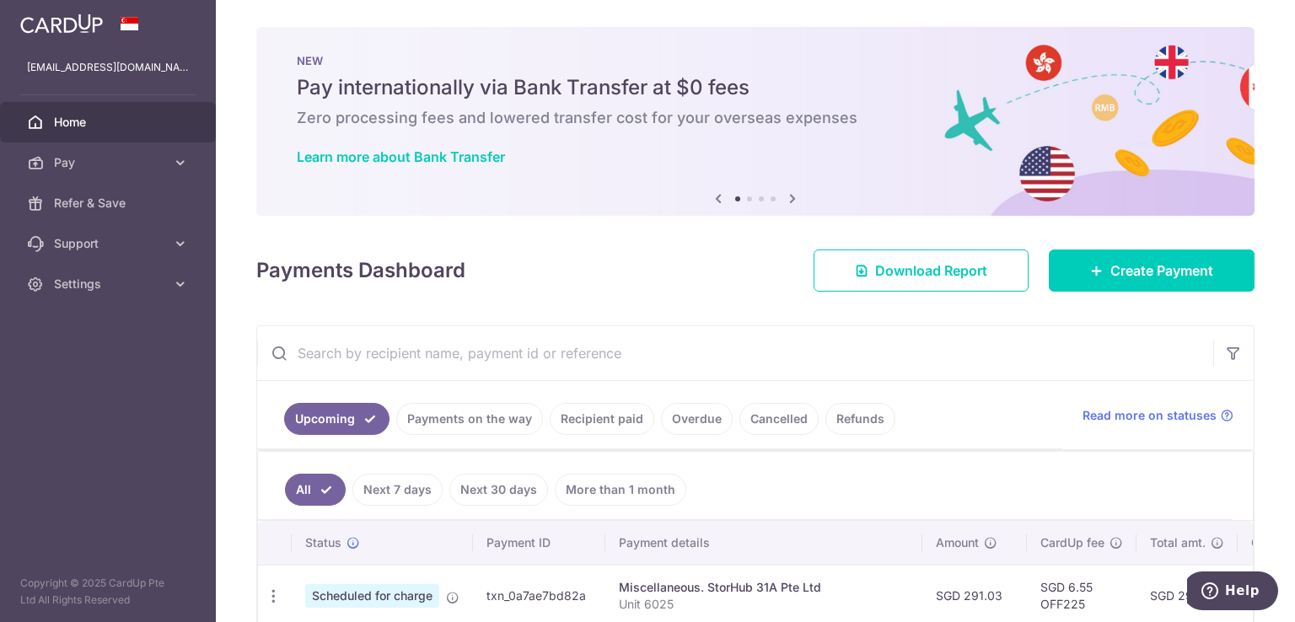
click at [1186, 247] on div "Payments Dashboard Download Report Create Payment" at bounding box center [755, 267] width 998 height 49
click at [1178, 263] on span "Create Payment" at bounding box center [1161, 270] width 103 height 20
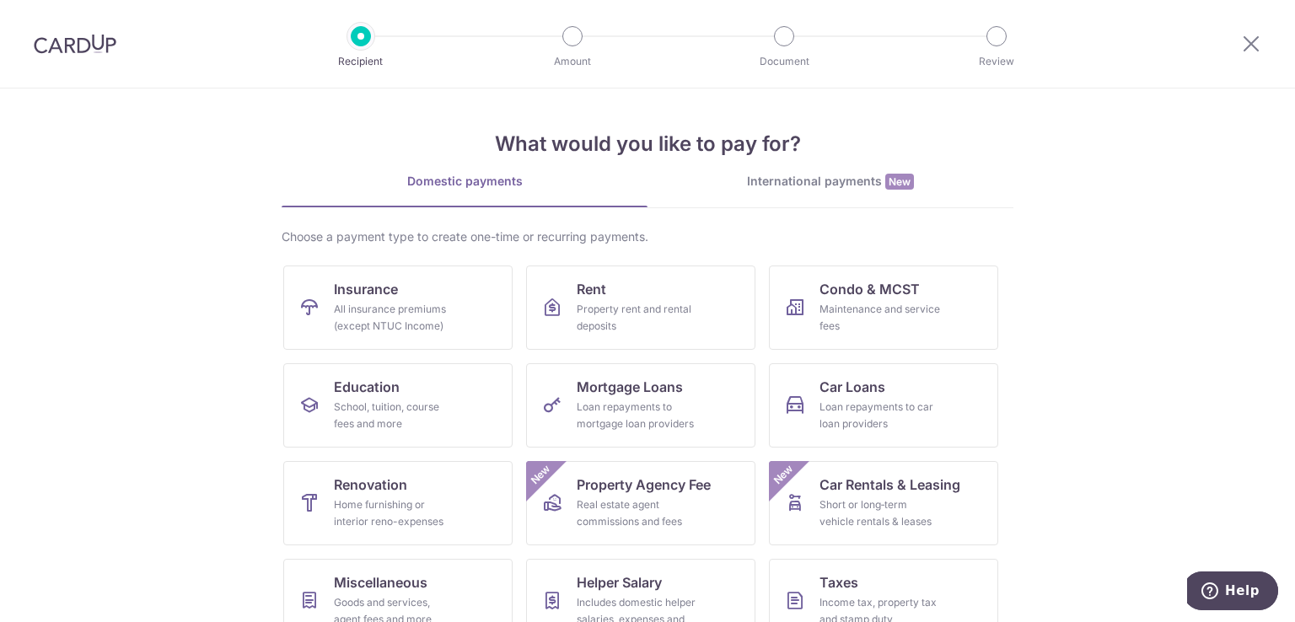
click at [826, 175] on div "International payments New" at bounding box center [830, 182] width 366 height 18
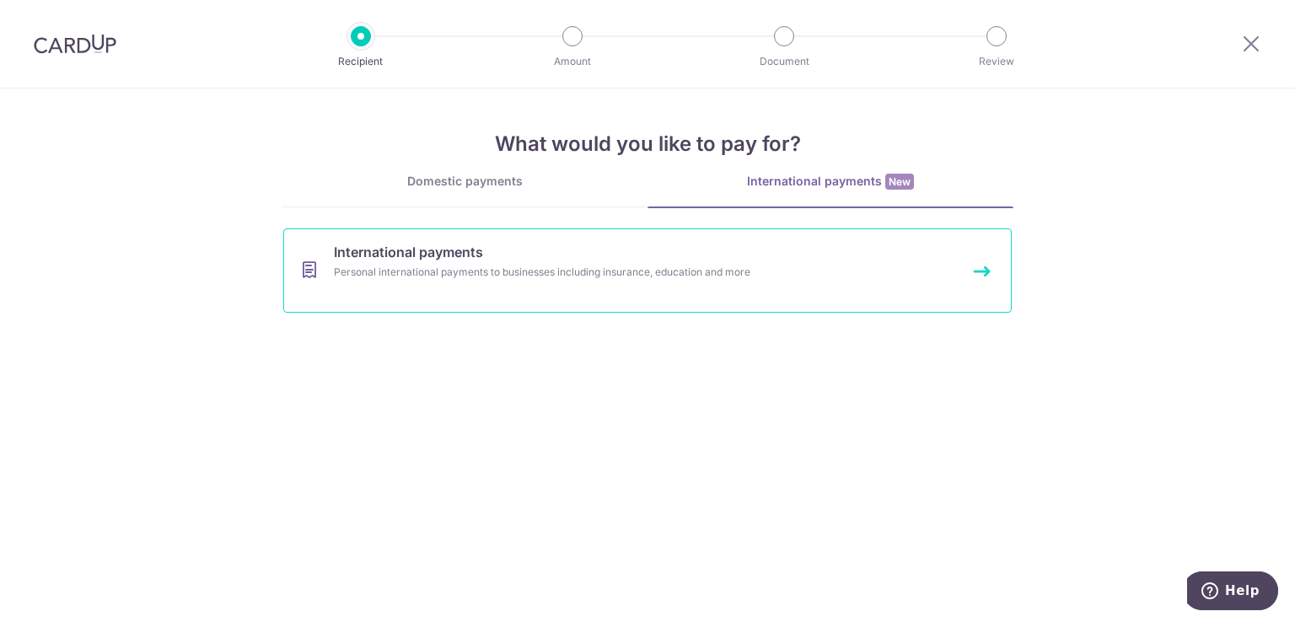
click at [684, 258] on link "International payments Personal international payments to businesses including …" at bounding box center [647, 270] width 728 height 84
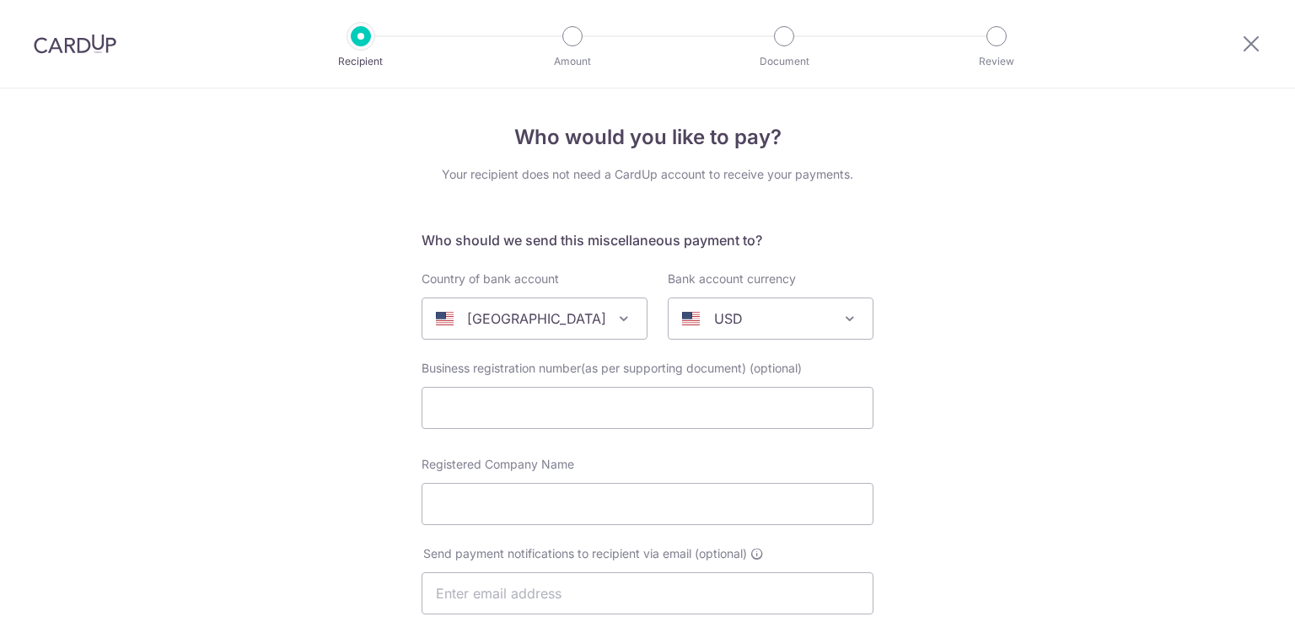
select select
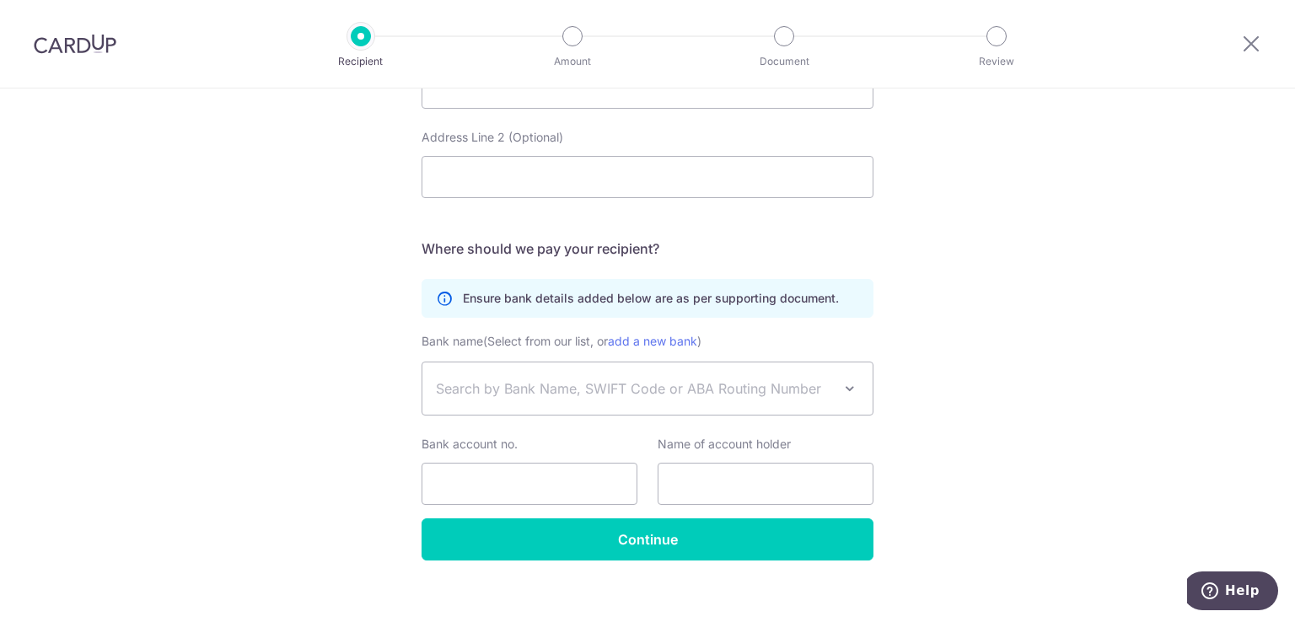
scroll to position [880, 0]
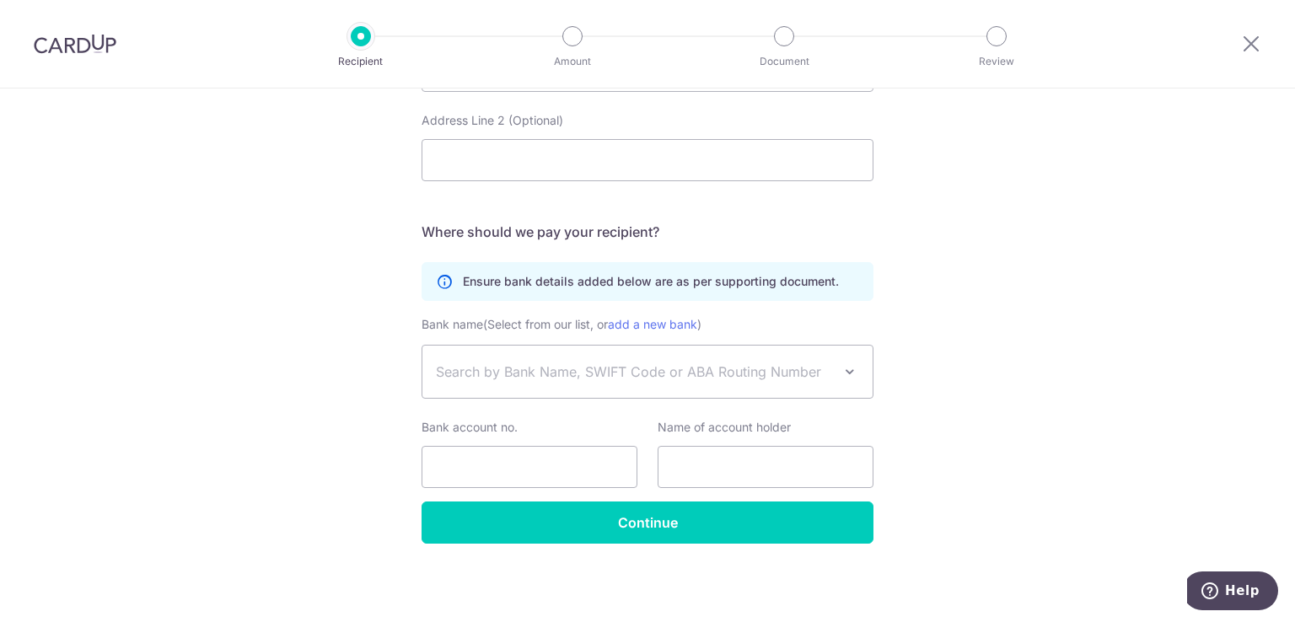
click at [819, 377] on span "Search by Bank Name, SWIFT Code or ABA Routing Number" at bounding box center [634, 372] width 396 height 20
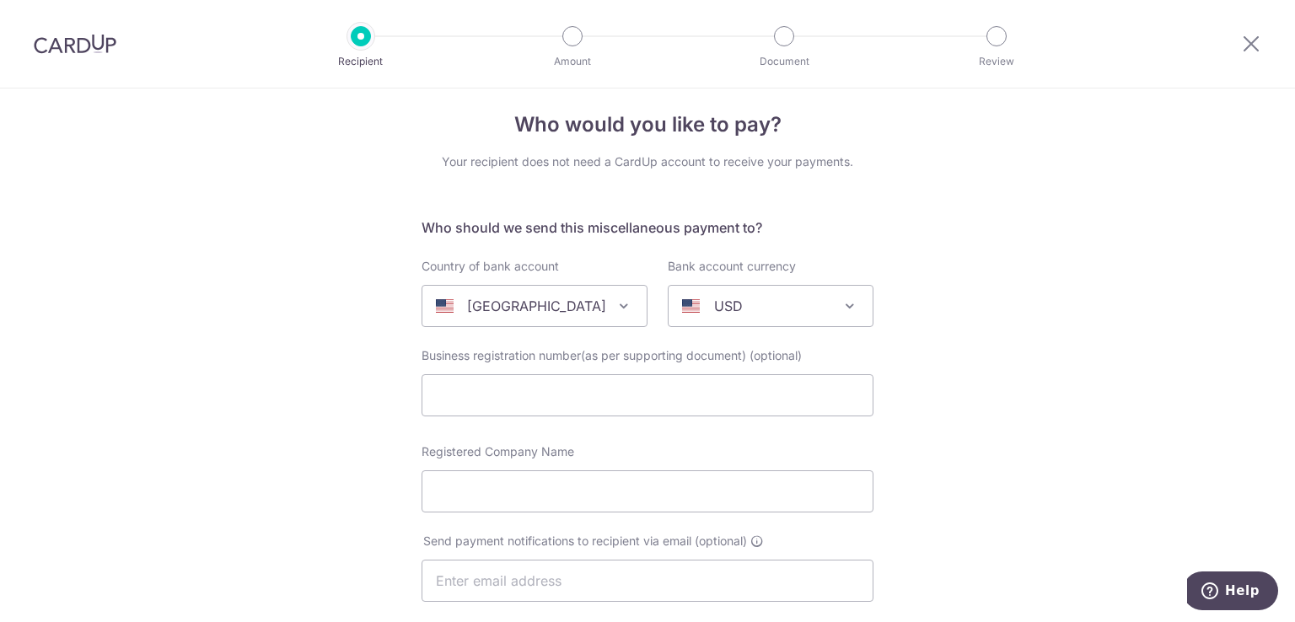
scroll to position [0, 0]
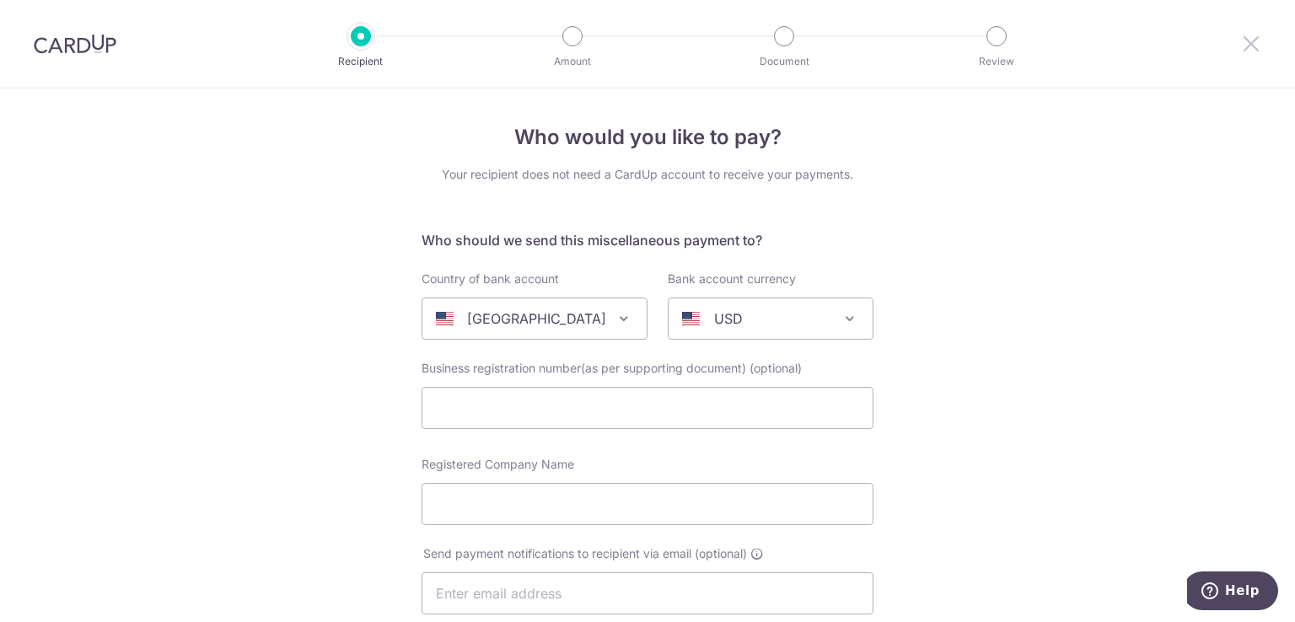
click at [1252, 48] on icon at bounding box center [1251, 43] width 20 height 21
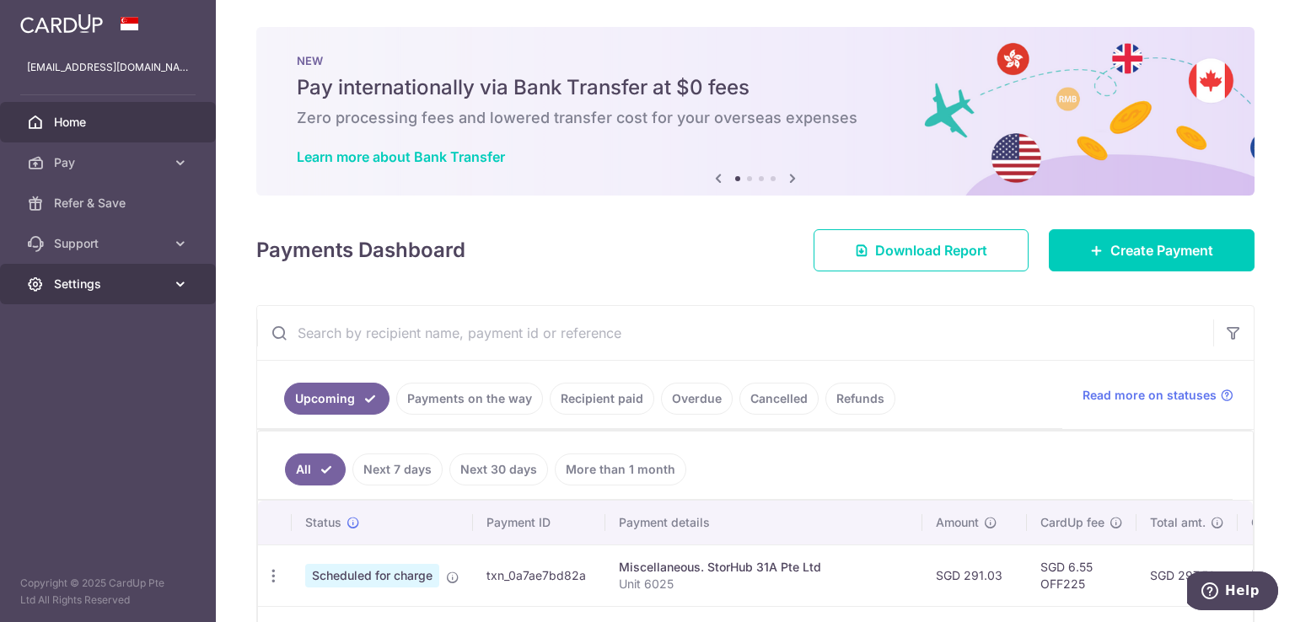
click at [175, 281] on icon at bounding box center [180, 284] width 17 height 17
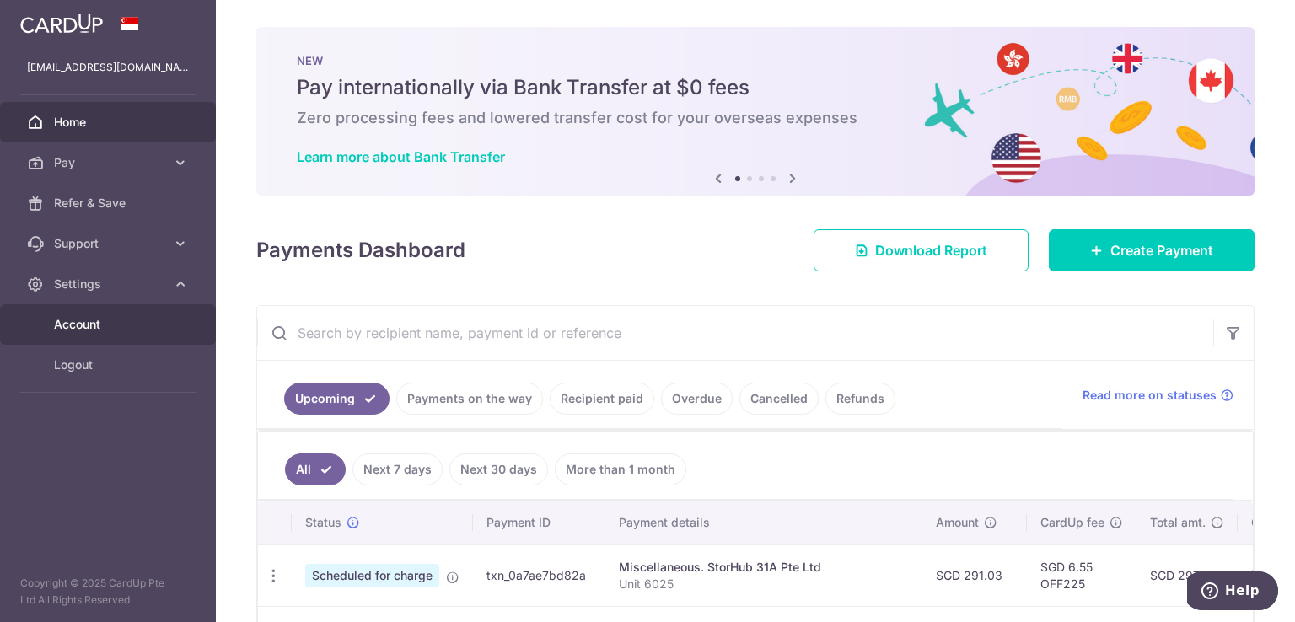
click at [91, 319] on span "Account" at bounding box center [109, 324] width 111 height 17
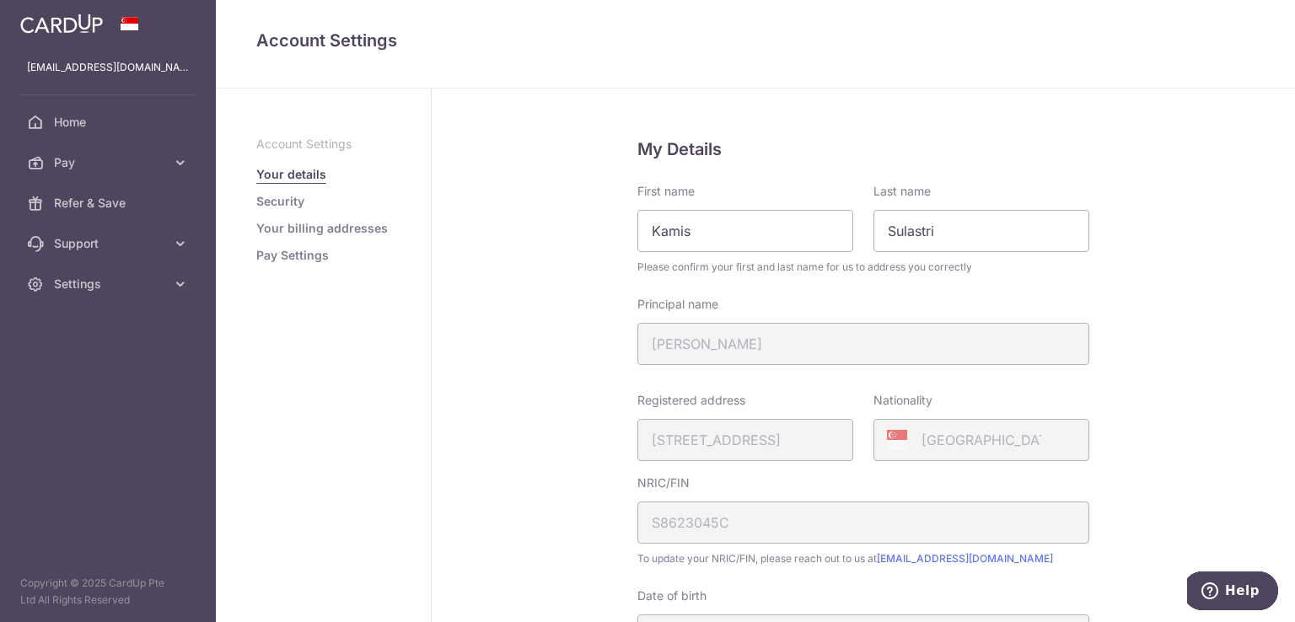
click at [309, 248] on link "Pay Settings" at bounding box center [292, 255] width 72 height 17
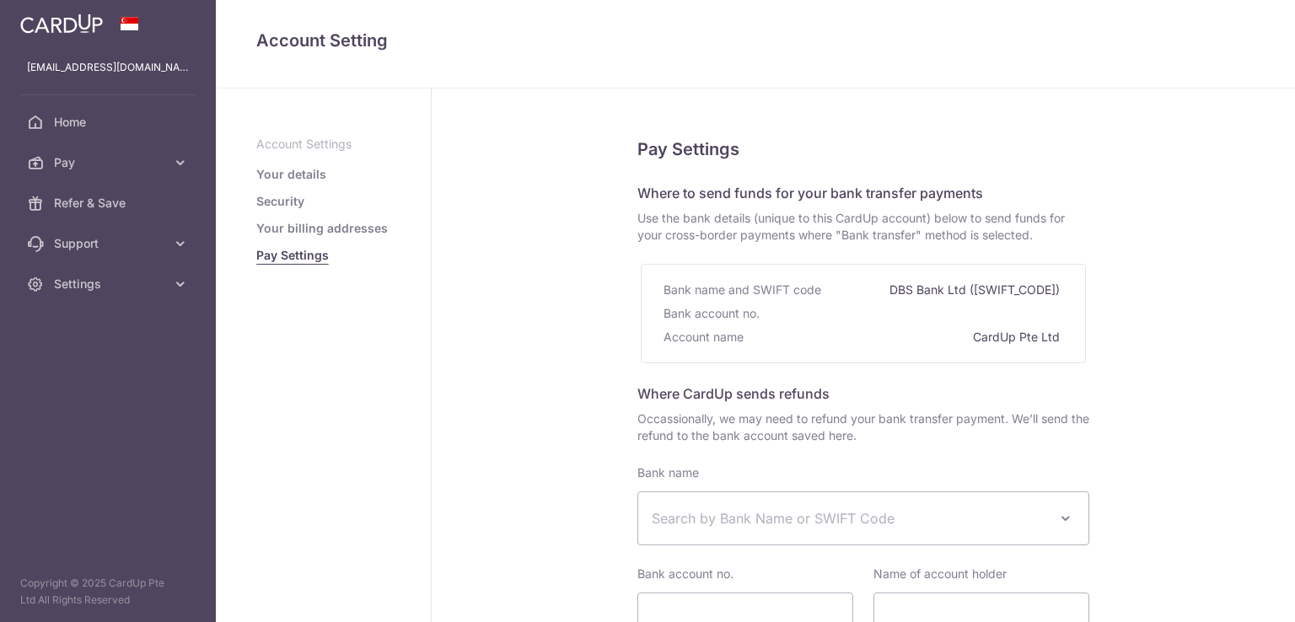
select select
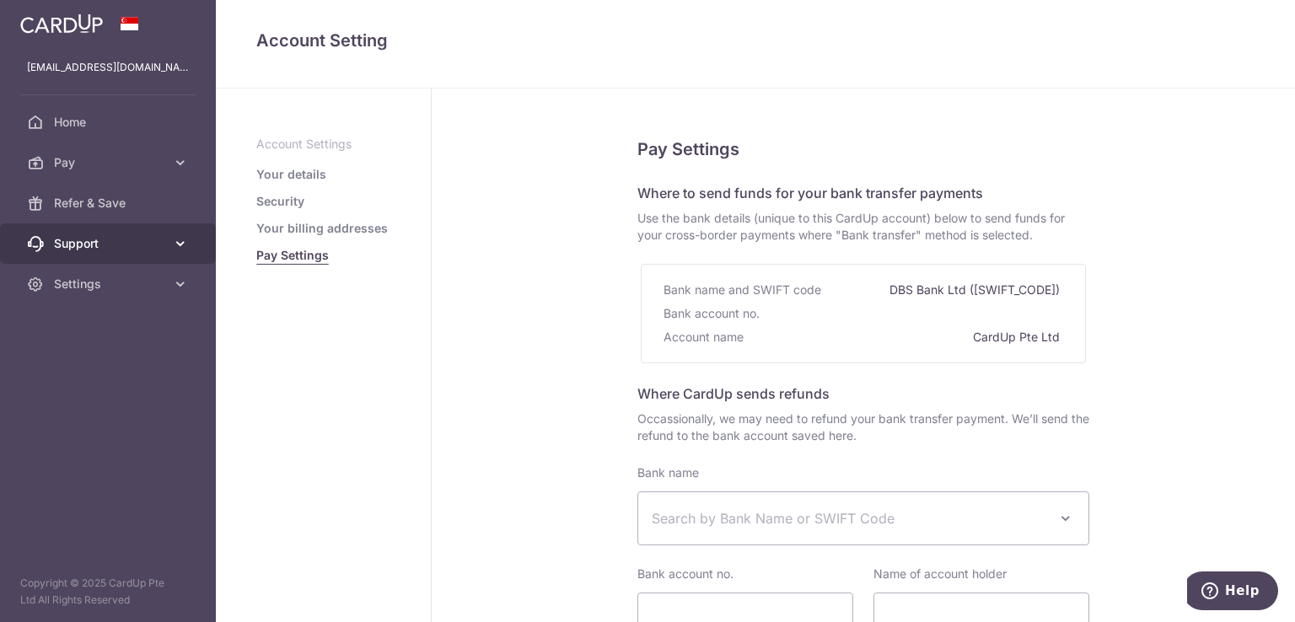
click at [172, 230] on link "Support" at bounding box center [108, 243] width 216 height 40
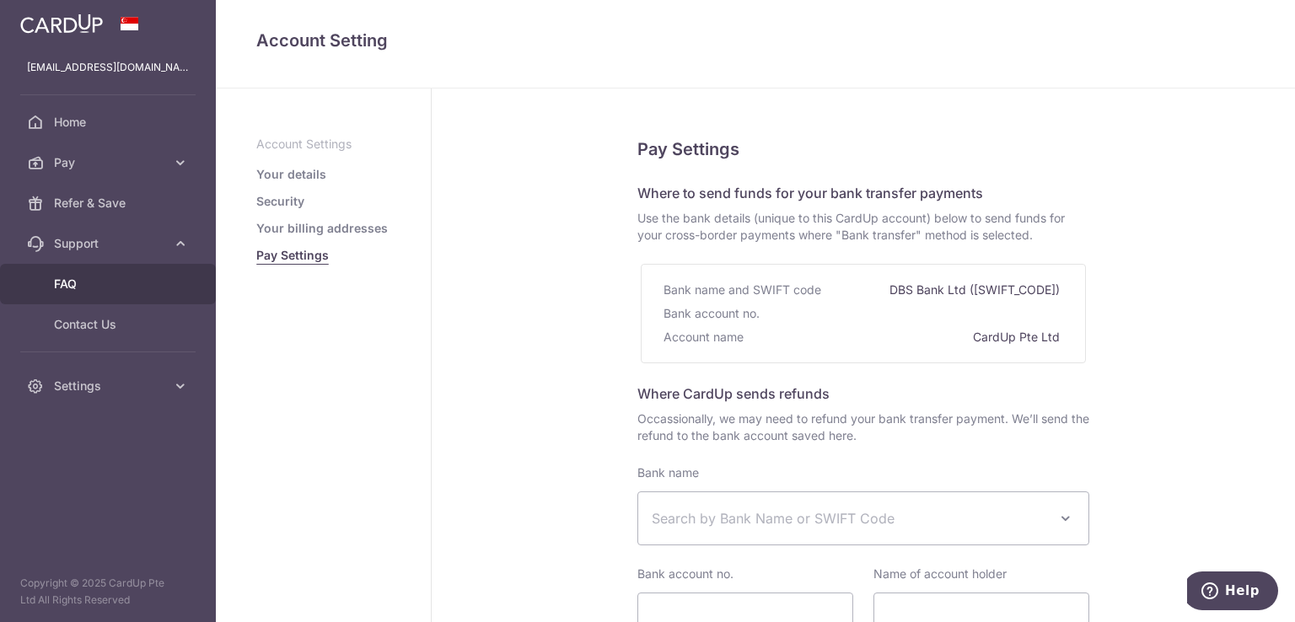
click at [67, 291] on span "FAQ" at bounding box center [109, 284] width 111 height 17
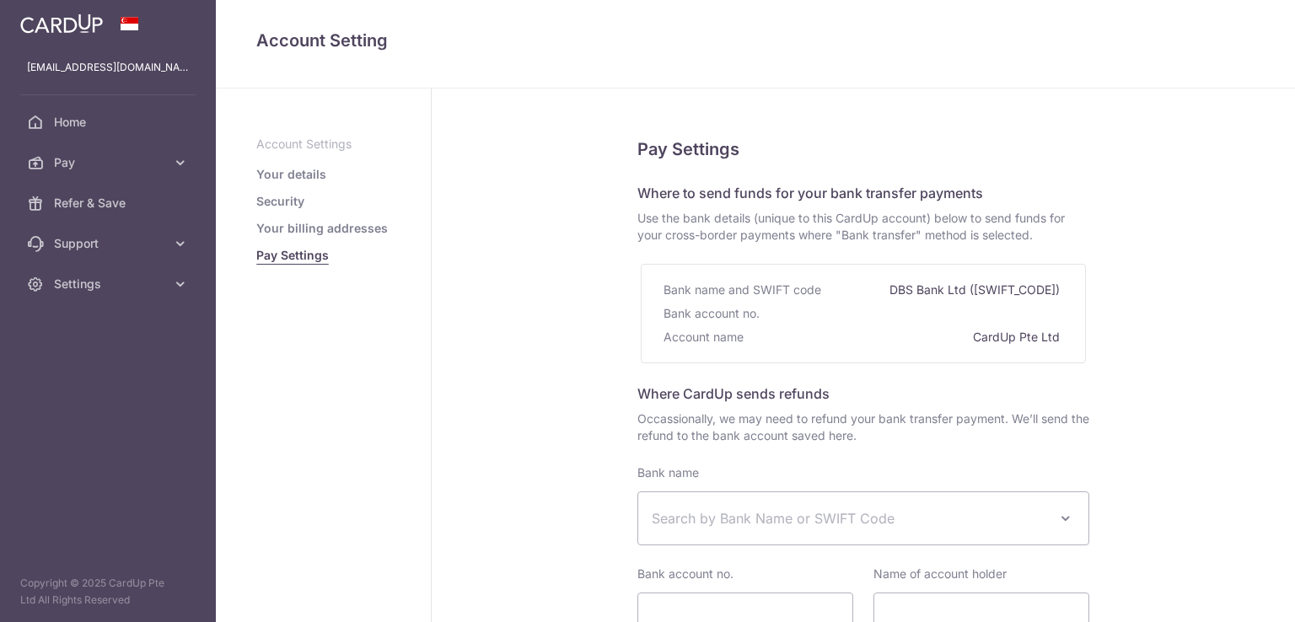
select select
